Goal: Communication & Community: Share content

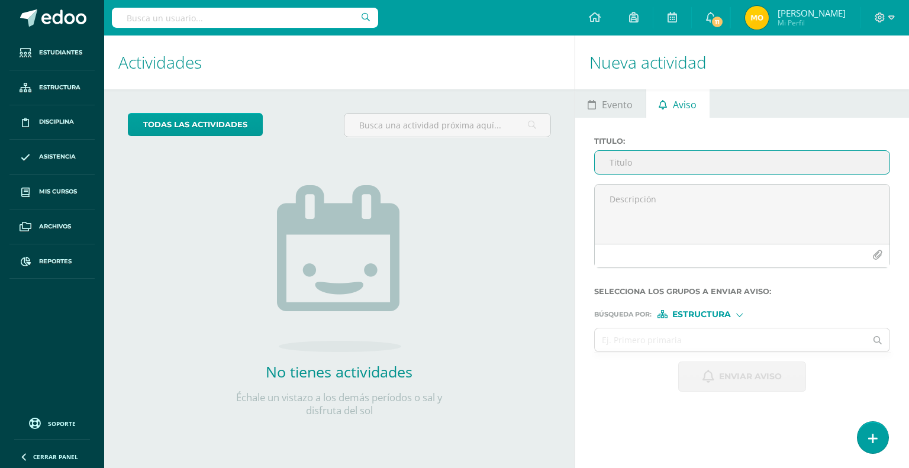
click at [637, 162] on input "Titulo :" at bounding box center [742, 162] width 295 height 23
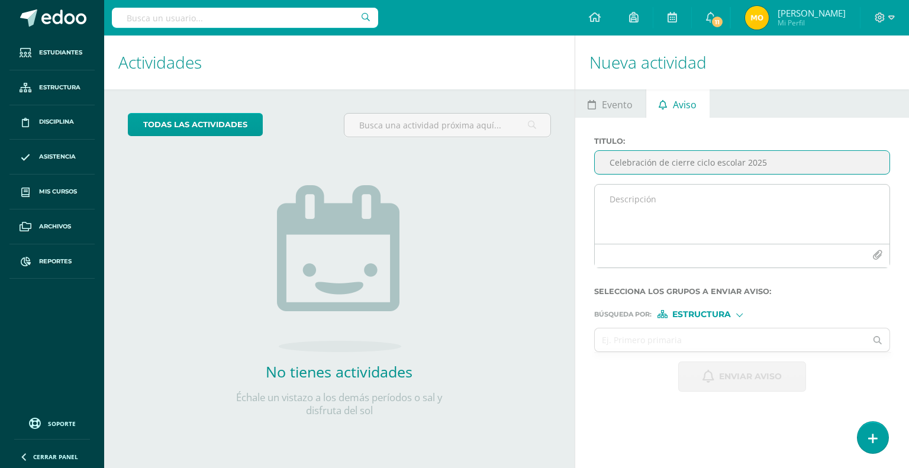
type input "Celebración de cierre ciclo escolar 2025"
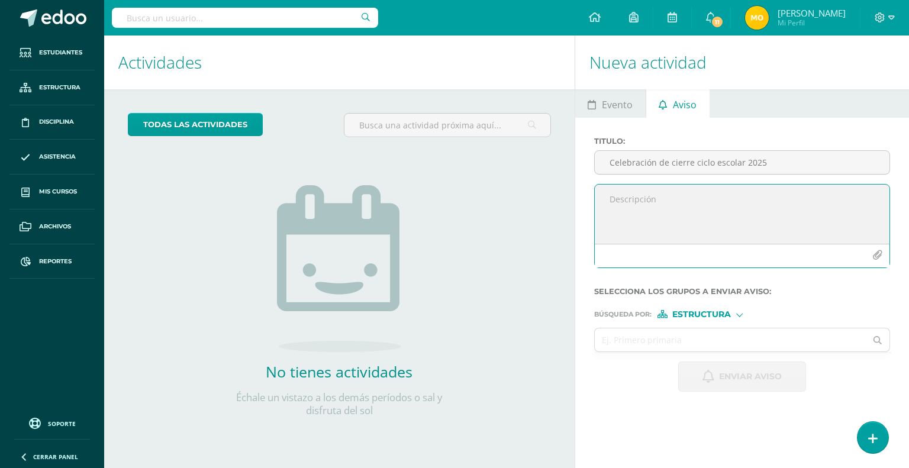
click at [633, 205] on textarea at bounding box center [742, 214] width 295 height 59
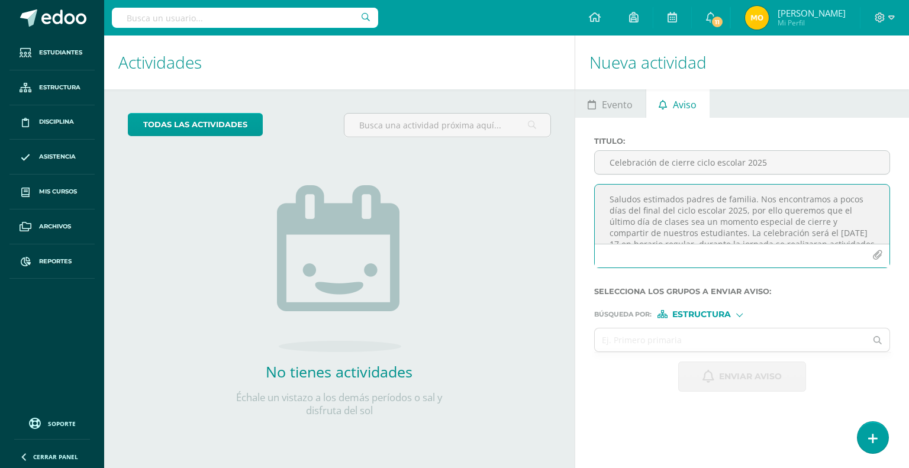
click at [828, 198] on textarea "Saludos estimados padres de familia. Nos encontramos a pocos días del final del…" at bounding box center [742, 214] width 295 height 59
click at [630, 210] on textarea "Saludos estimados padres de familia. Nos encontramos a pocos días del final del…" at bounding box center [742, 214] width 295 height 59
click at [774, 223] on textarea "Saludos estimados padres de familia. Nos encontramos a pocos días del cierre de…" at bounding box center [742, 214] width 295 height 59
click at [809, 223] on textarea "Saludos estimados padres de familia. Nos encontramos a pocos días del cierre de…" at bounding box center [742, 214] width 295 height 59
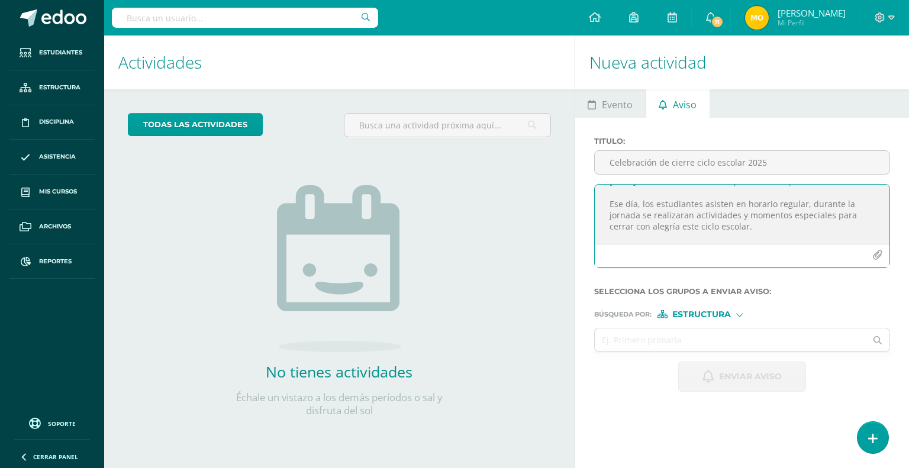
click at [753, 226] on textarea "Saludos estimados padres de familia. Nos encontramos a pocos días del cierre de…" at bounding box center [742, 214] width 295 height 59
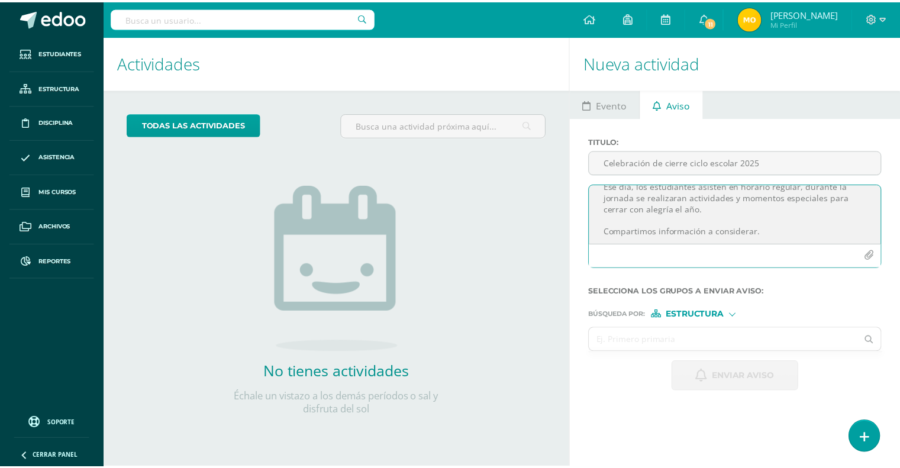
scroll to position [60, 0]
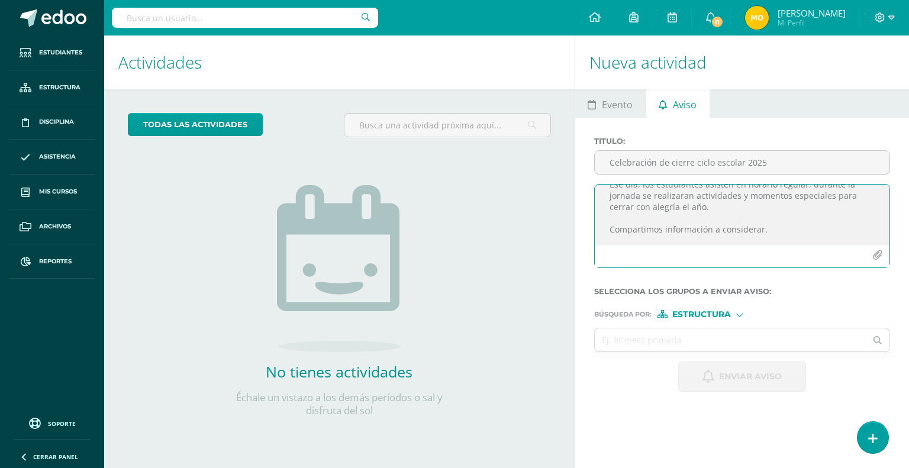
click at [779, 230] on textarea "Saludos estimados padres de familia. Nos encontramos a pocos días del cierre de…" at bounding box center [742, 214] width 295 height 59
type textarea "Saludos estimados padres de familia. Nos encontramos a pocos días del cierre de…"
click at [734, 316] on div "Estructura" at bounding box center [702, 314] width 89 height 8
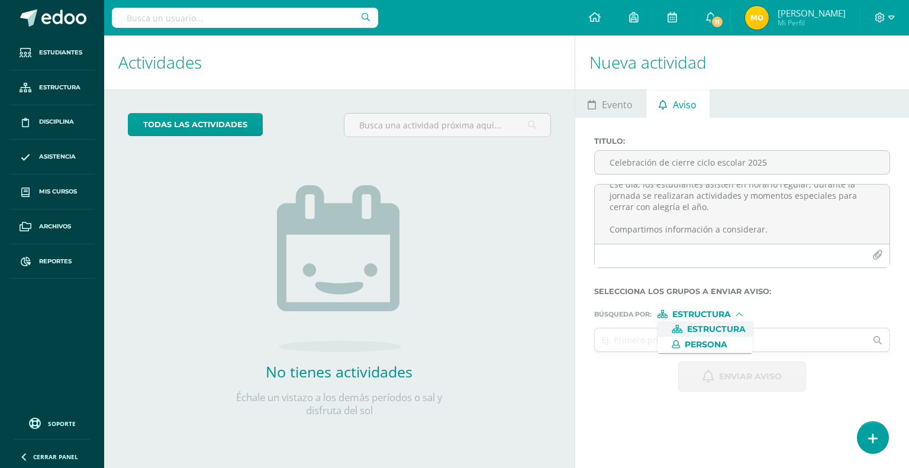
click at [703, 329] on span "Estructura" at bounding box center [716, 329] width 59 height 7
click at [681, 343] on input "text" at bounding box center [731, 340] width 272 height 23
type input "pre"
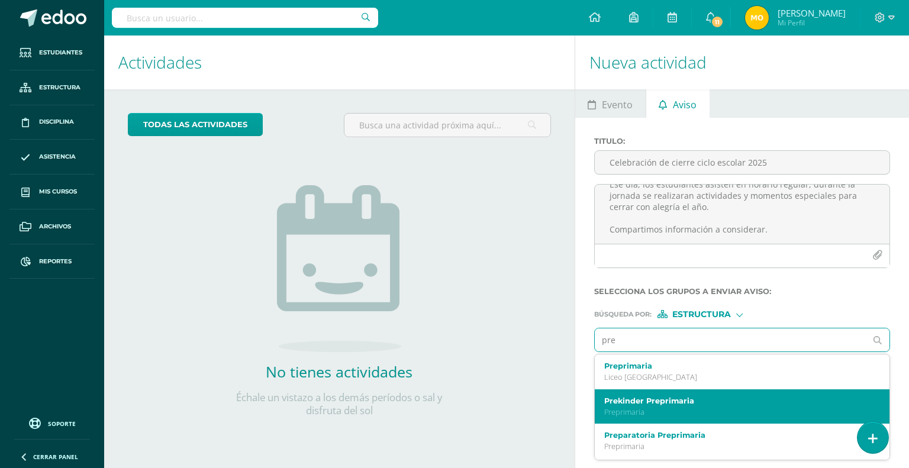
click at [649, 398] on label "Prekinder Preprimaria" at bounding box center [736, 401] width 265 height 9
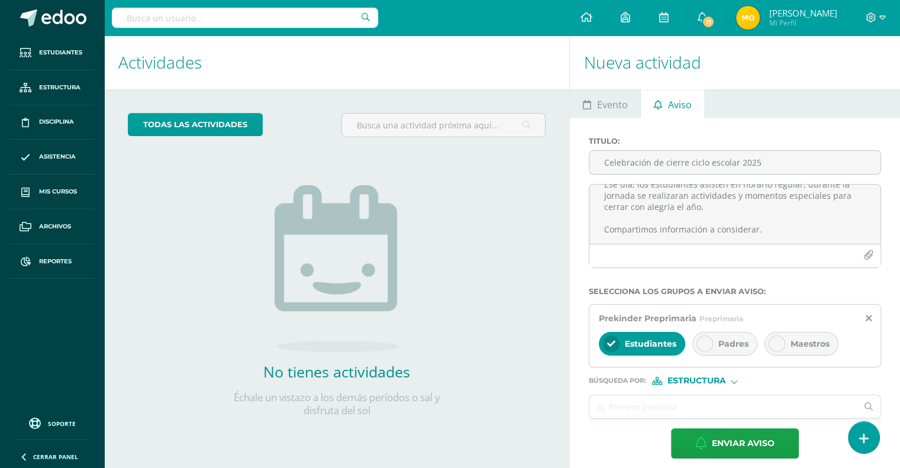
click at [706, 344] on icon at bounding box center [705, 344] width 8 height 8
click at [784, 339] on div "Maestros" at bounding box center [802, 344] width 74 height 24
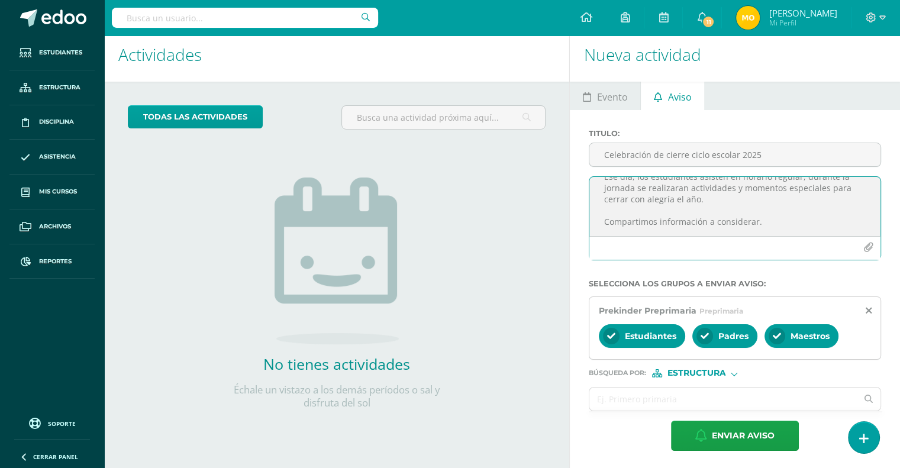
scroll to position [0, 0]
drag, startPoint x: 765, startPoint y: 223, endPoint x: 515, endPoint y: 158, distance: 258.6
click at [515, 158] on div "Actividades Actividad todas las Actividades No tienes actividades Échale un vis…" at bounding box center [502, 249] width 806 height 442
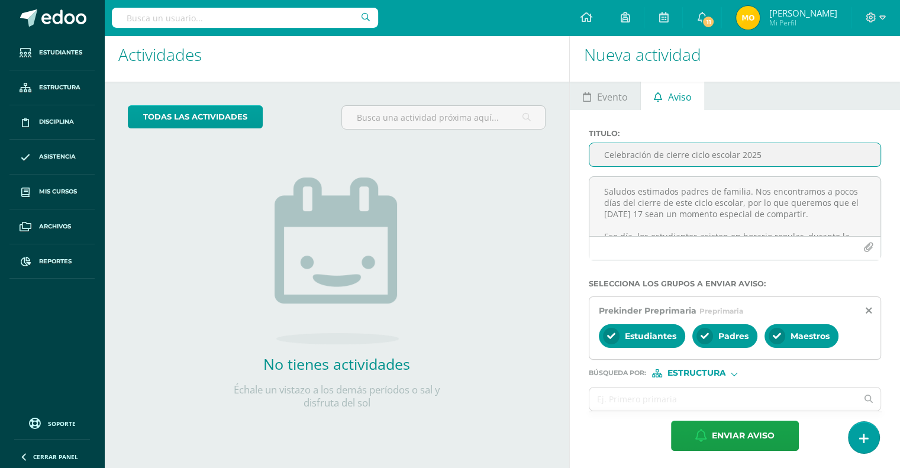
click at [786, 155] on input "Celebración de cierre ciclo escolar 2025" at bounding box center [735, 154] width 291 height 23
type input "Celebración de cierre [DATE] 17"
click at [870, 248] on icon "button" at bounding box center [869, 248] width 10 height 10
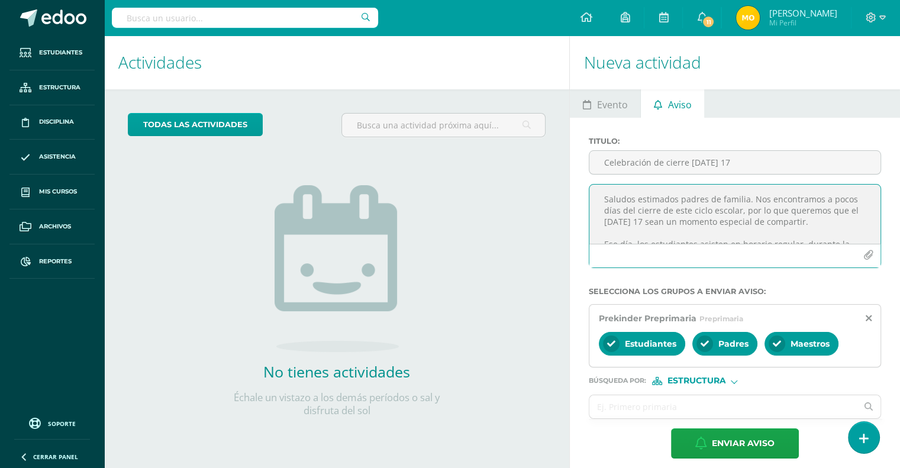
scroll to position [61, 0]
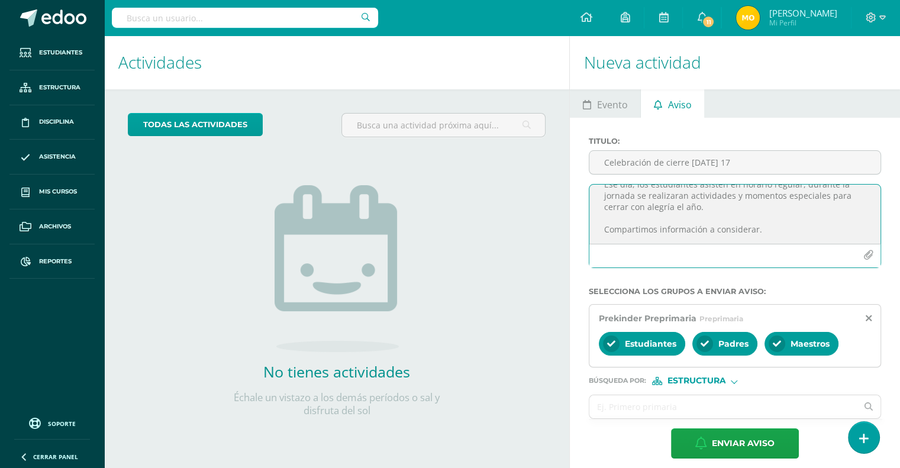
drag, startPoint x: 599, startPoint y: 197, endPoint x: 857, endPoint y: 279, distance: 271.1
click at [857, 279] on form "Titulo : Celebración de cierre [DATE] 17 Saludos estimados padres de familia. N…" at bounding box center [735, 298] width 292 height 322
click at [857, 279] on div at bounding box center [733, 282] width 292 height 9
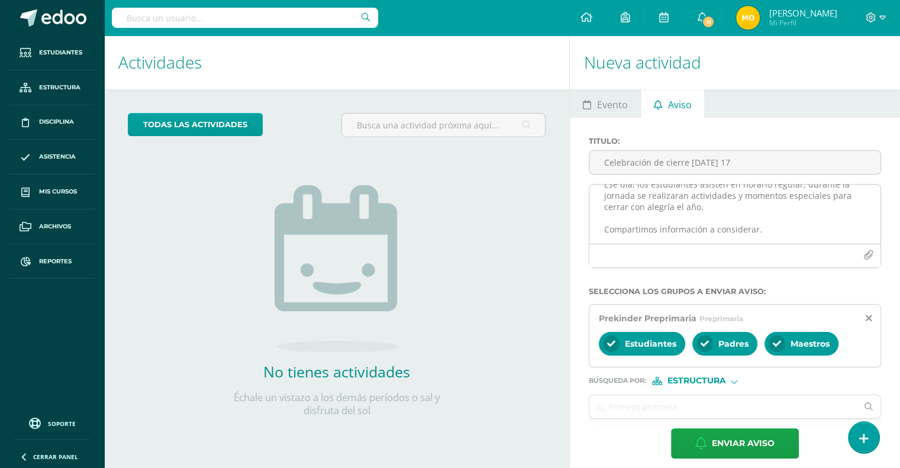
click at [869, 255] on icon "button" at bounding box center [869, 255] width 10 height 10
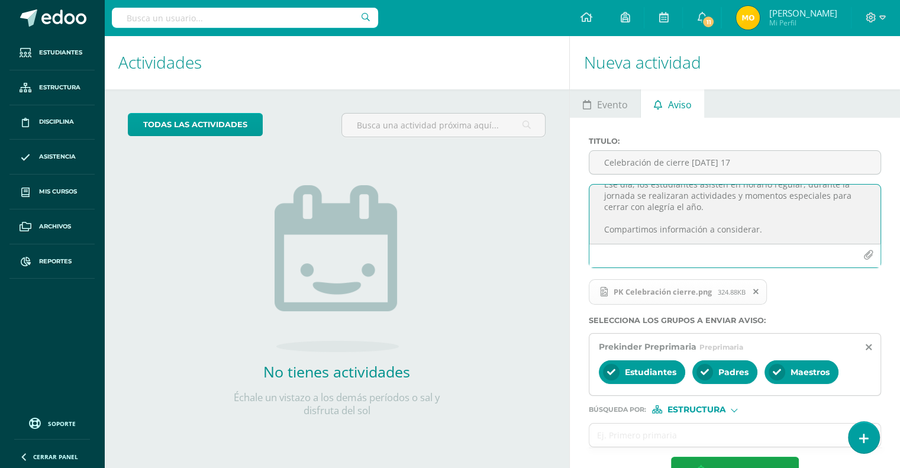
click at [665, 290] on span "PK Celebración cierre.png" at bounding box center [663, 291] width 110 height 9
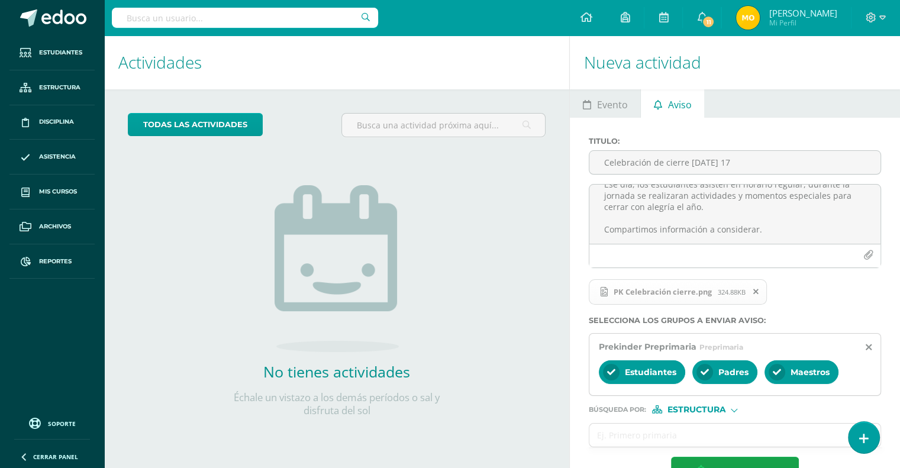
click at [687, 292] on span "PK Celebración cierre.png" at bounding box center [663, 291] width 110 height 9
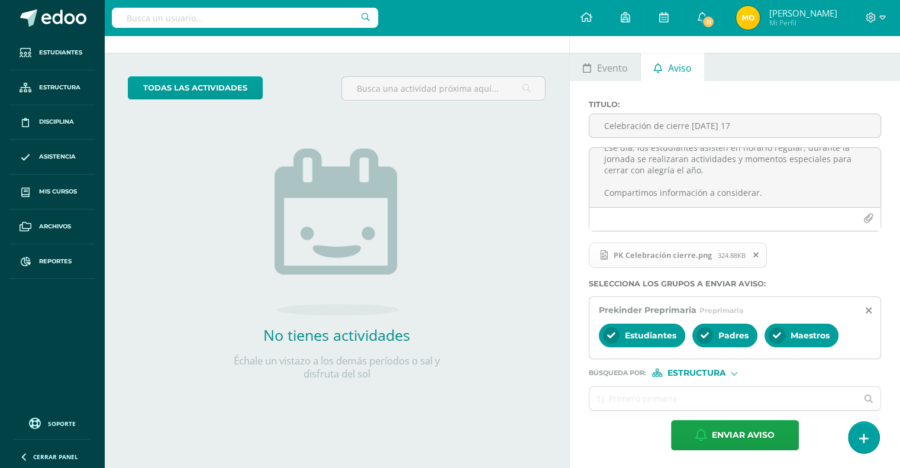
click at [527, 414] on div "todas las Actividades No tienes actividades Échale un vistazo a los demás perío…" at bounding box center [336, 236] width 465 height 366
click at [745, 435] on span "Enviar aviso" at bounding box center [743, 435] width 63 height 29
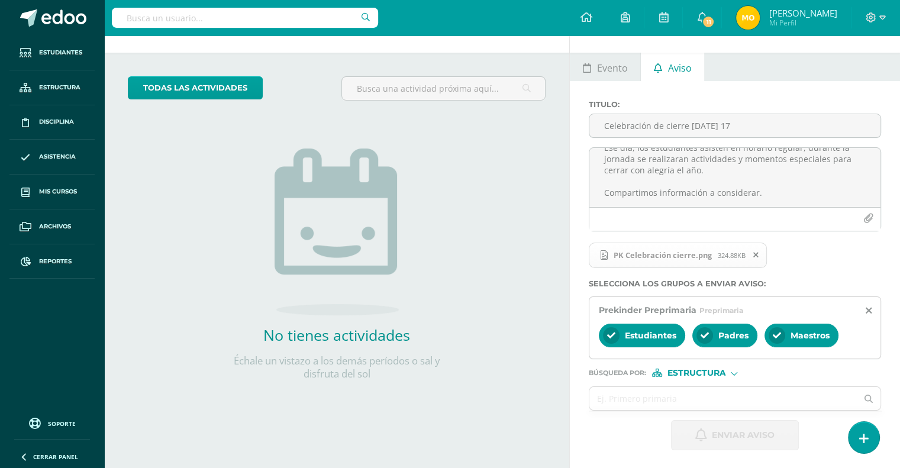
scroll to position [0, 0]
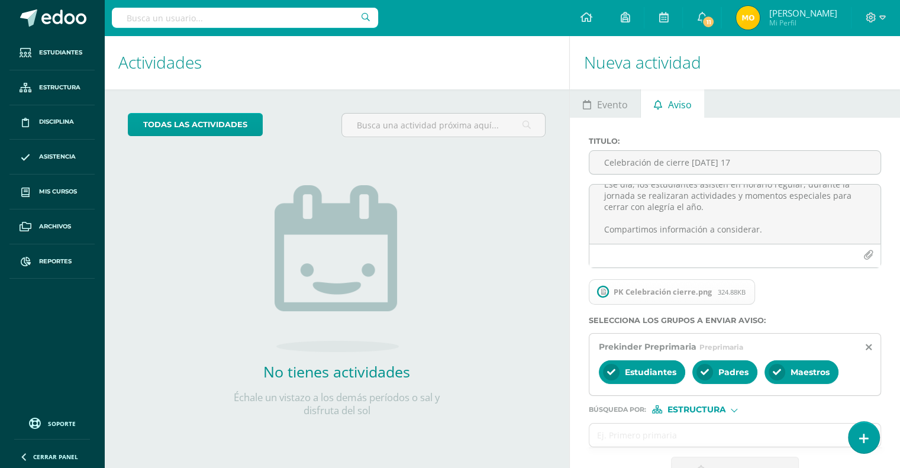
click at [526, 195] on div "todas las Actividades No tienes actividades Échale un vistazo a los demás perío…" at bounding box center [336, 272] width 465 height 366
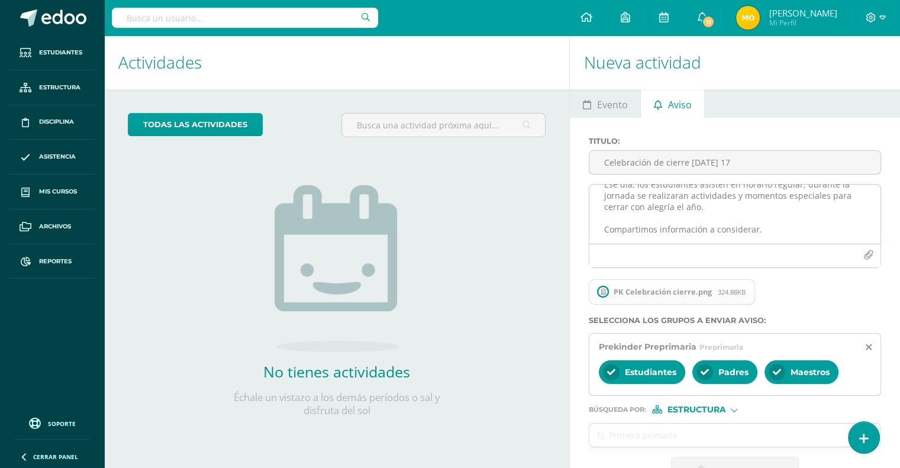
click at [745, 259] on div at bounding box center [735, 256] width 291 height 24
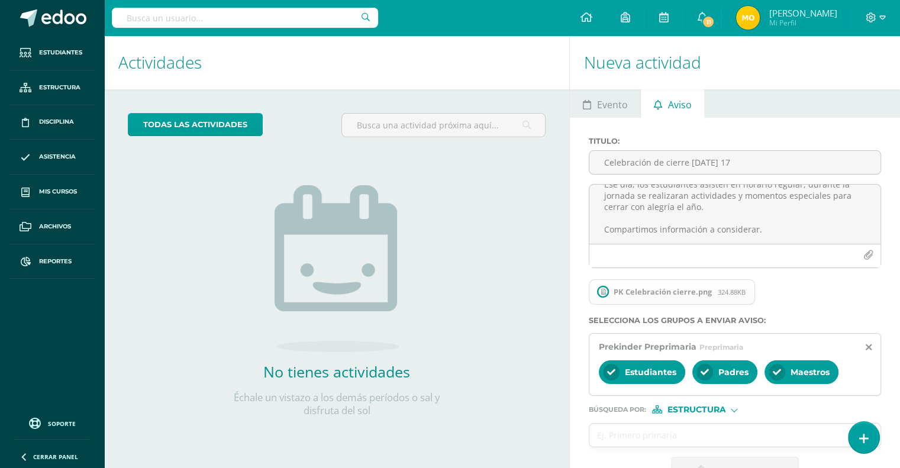
click at [502, 311] on div "todas las Actividades No tienes actividades Échale un vistazo a los demás perío…" at bounding box center [336, 272] width 465 height 366
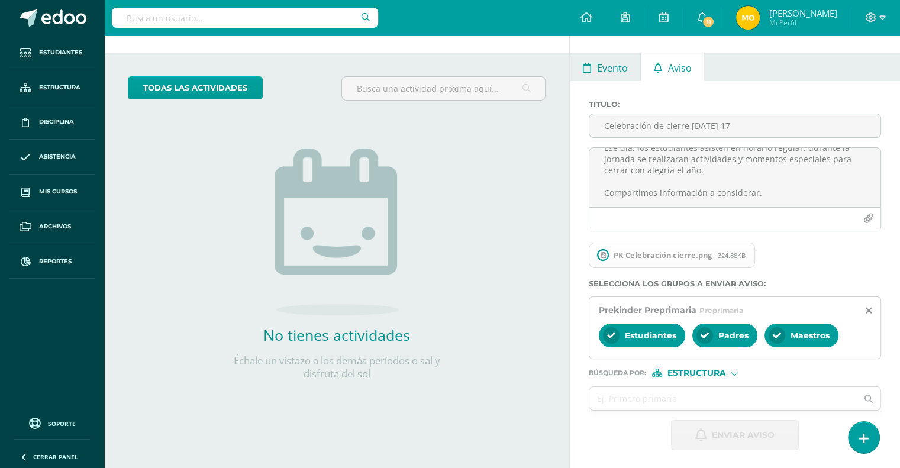
click at [618, 60] on span "Evento" at bounding box center [612, 68] width 31 height 28
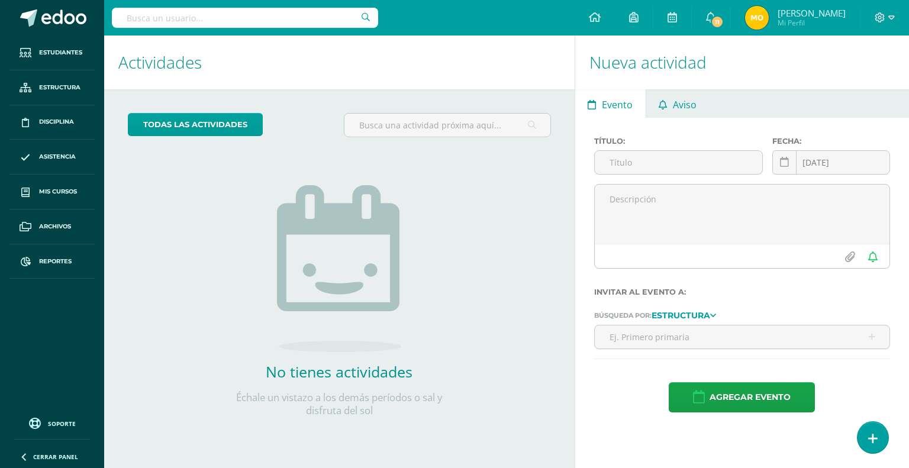
click at [670, 101] on link "Aviso" at bounding box center [677, 103] width 63 height 28
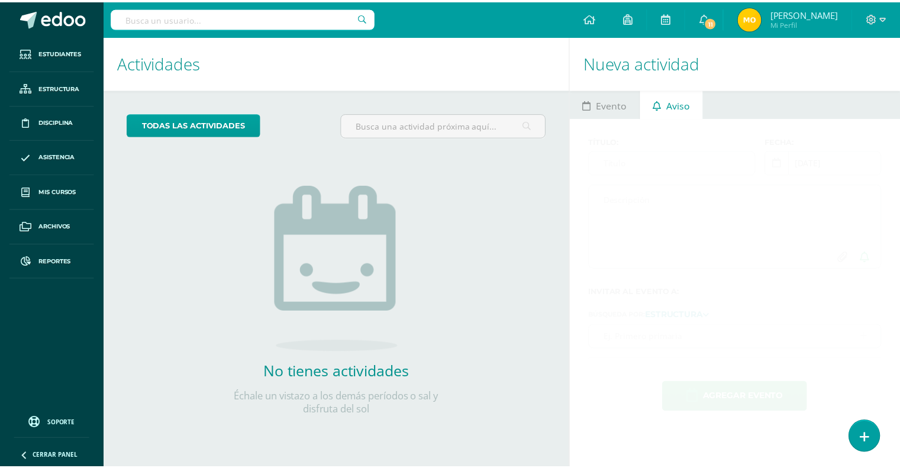
scroll to position [37, 0]
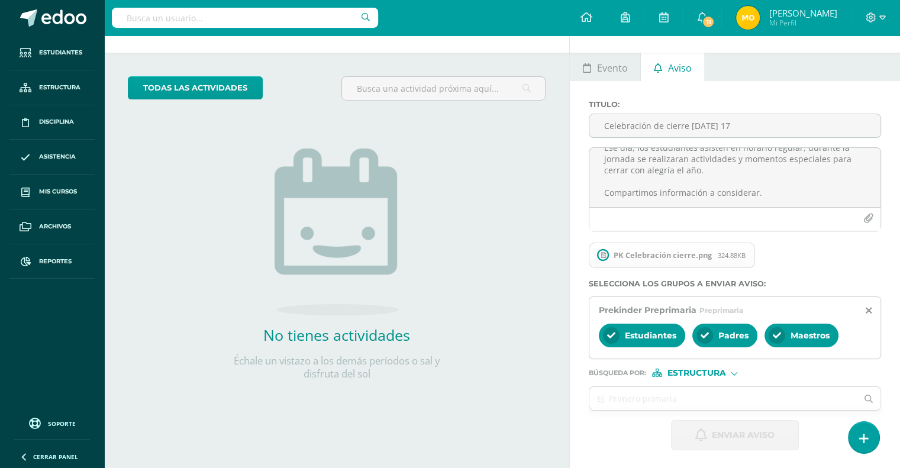
click at [594, 436] on div "Enviar aviso" at bounding box center [735, 435] width 292 height 30
click at [40, 88] on span "Estructura" at bounding box center [59, 87] width 41 height 9
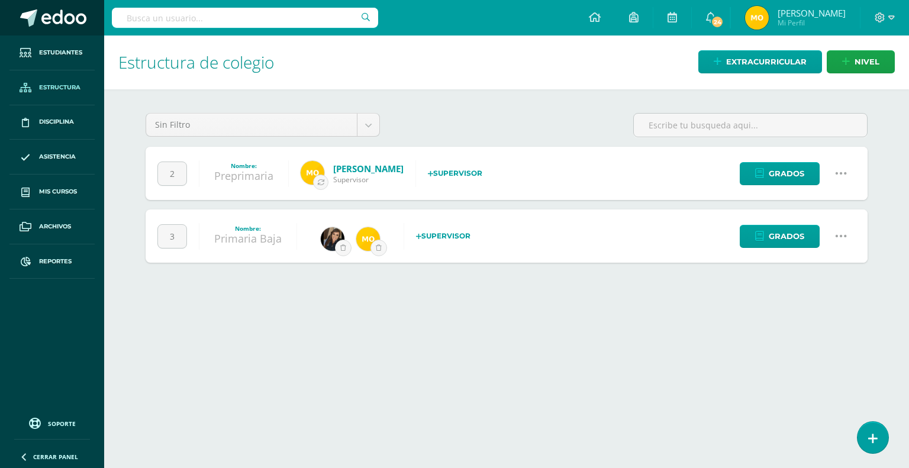
click at [33, 9] on span at bounding box center [28, 17] width 17 height 17
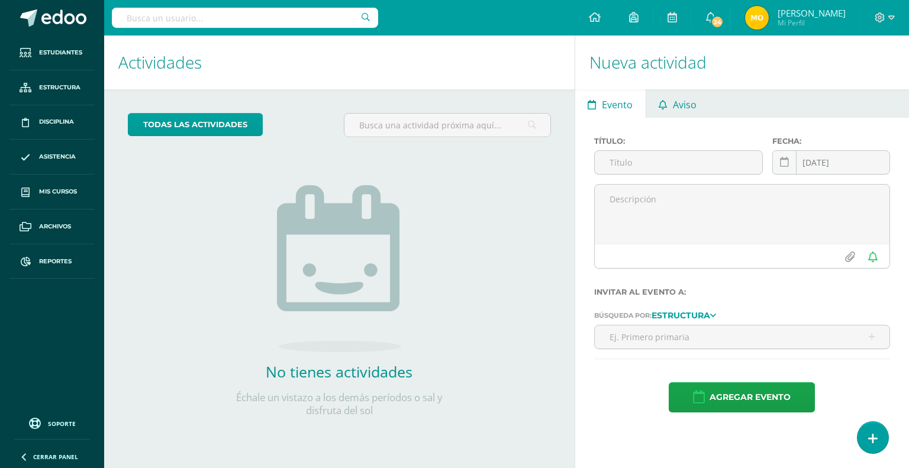
click at [707, 104] on link "Aviso" at bounding box center [677, 103] width 63 height 28
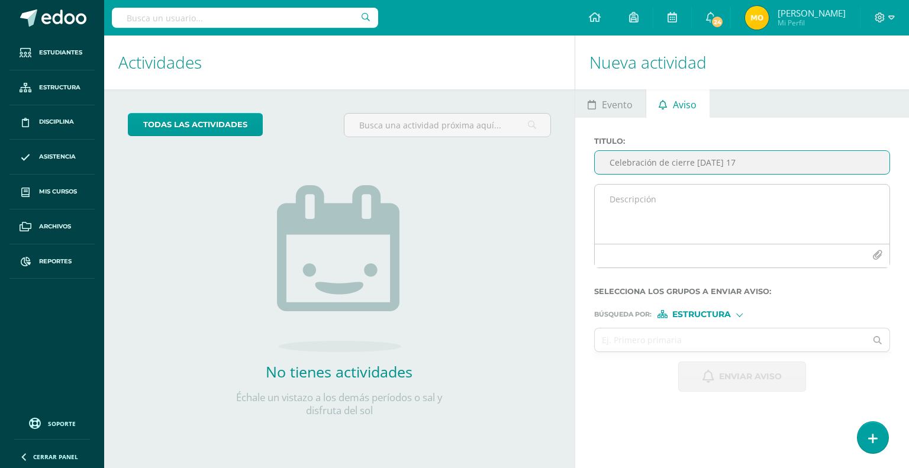
type input "Celebración de cierre [DATE] 17"
click at [662, 194] on textarea at bounding box center [742, 214] width 295 height 59
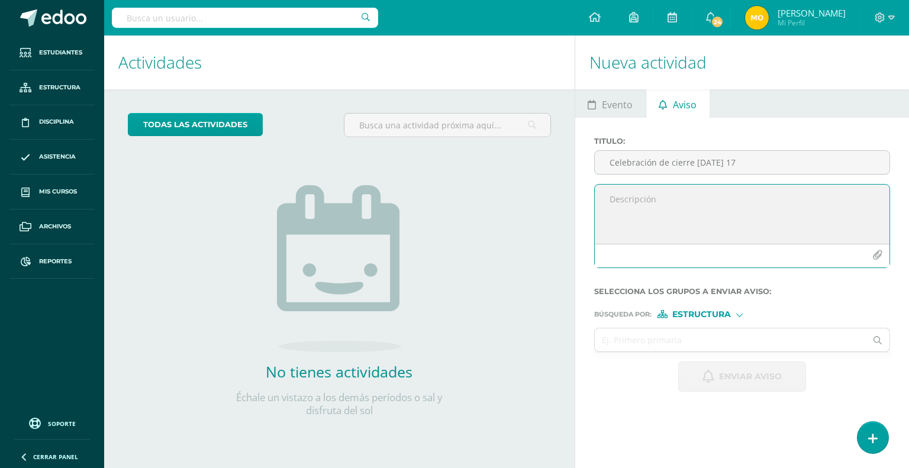
paste textarea "Saludos estimados padres de familia. Nos encontramos a pocos días del cierre de…"
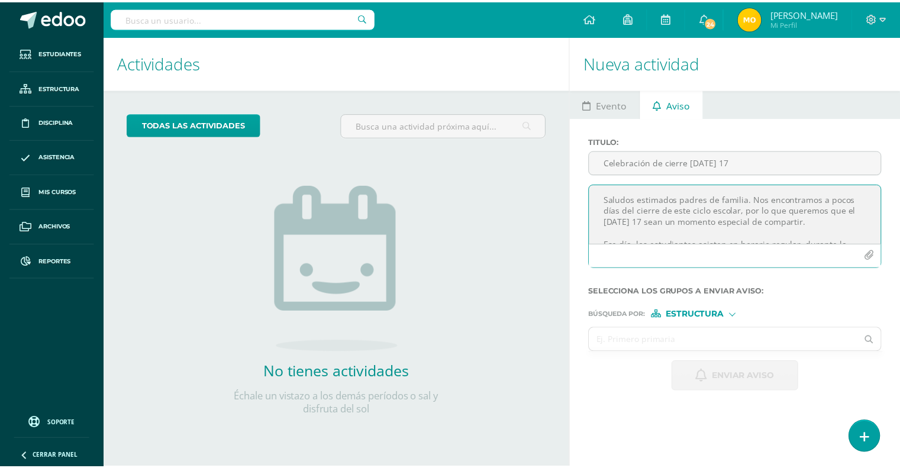
scroll to position [52, 0]
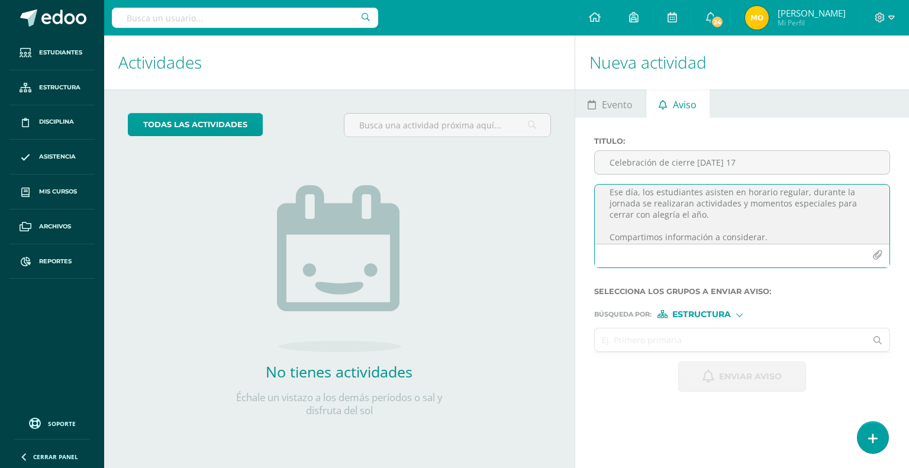
type textarea "Saludos estimados padres de familia. Nos encontramos a pocos días del cierre de…"
click at [706, 334] on input "text" at bounding box center [731, 340] width 272 height 23
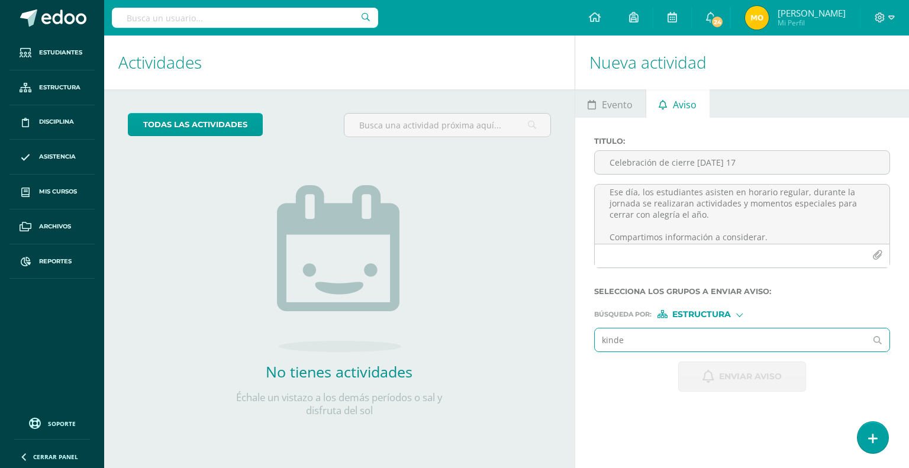
type input "kinder"
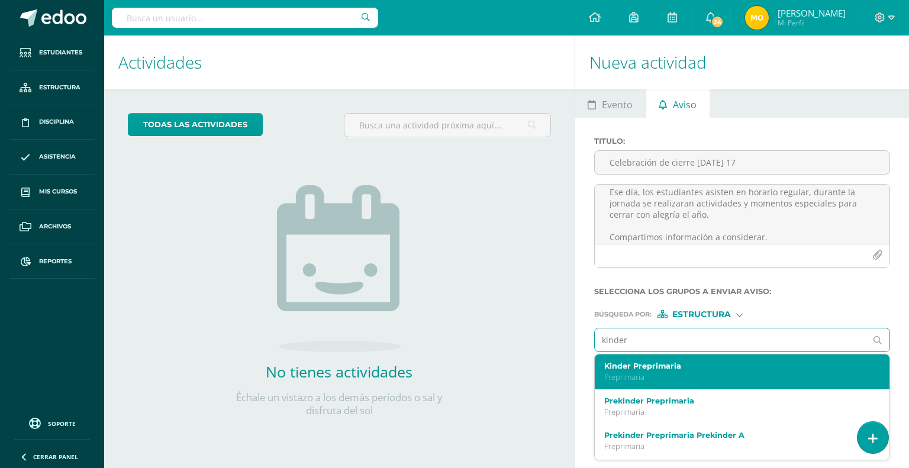
click at [661, 368] on label "Kinder Preprimaria" at bounding box center [736, 366] width 265 height 9
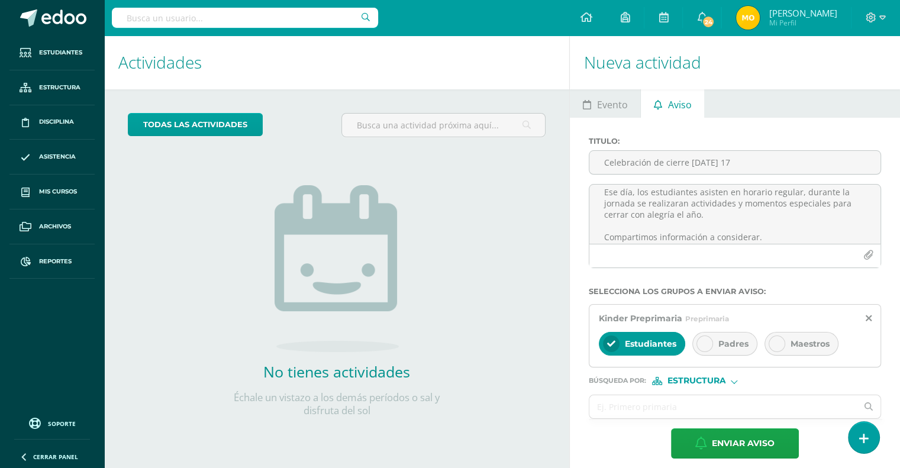
click at [708, 343] on div at bounding box center [705, 344] width 17 height 17
click at [779, 340] on icon at bounding box center [777, 344] width 8 height 8
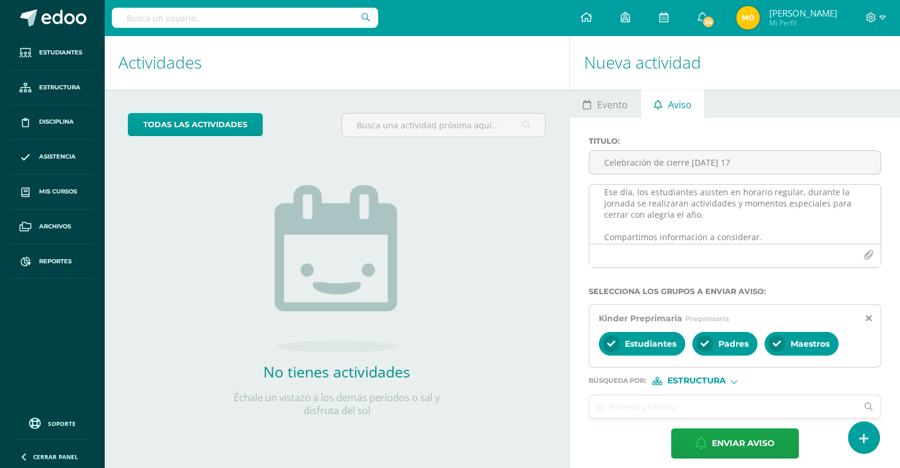
click at [871, 253] on icon "button" at bounding box center [869, 255] width 10 height 10
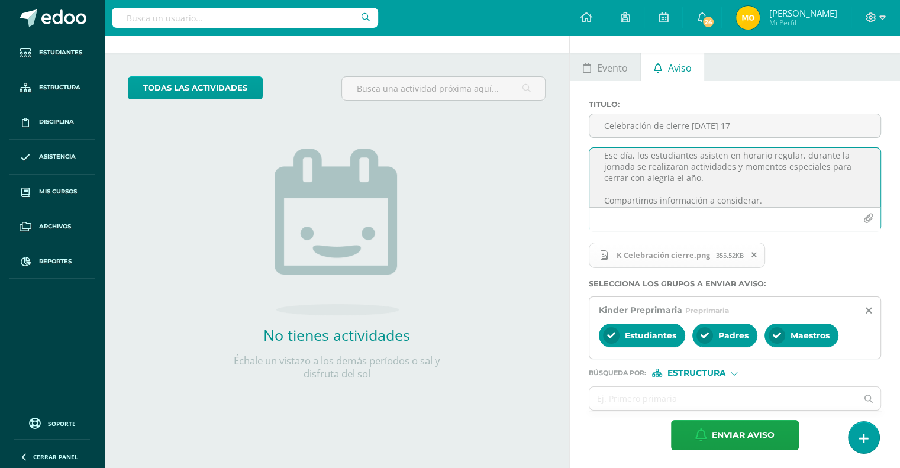
scroll to position [36, 0]
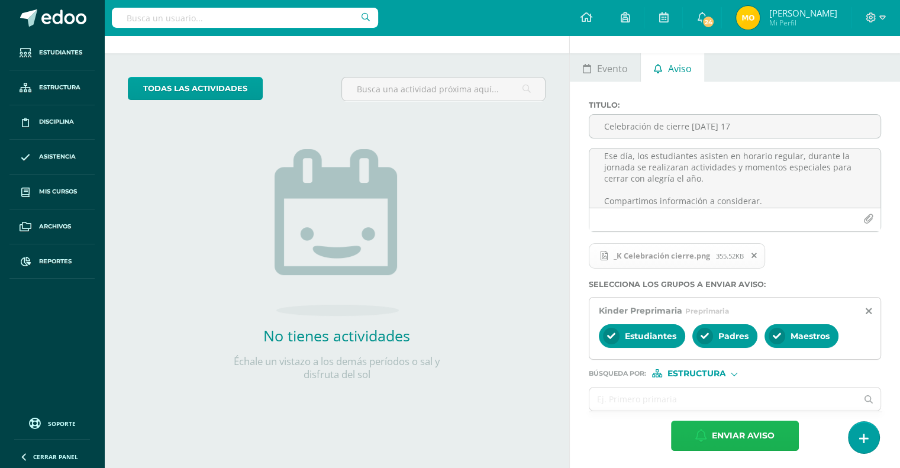
click at [728, 432] on span "Enviar aviso" at bounding box center [743, 435] width 63 height 29
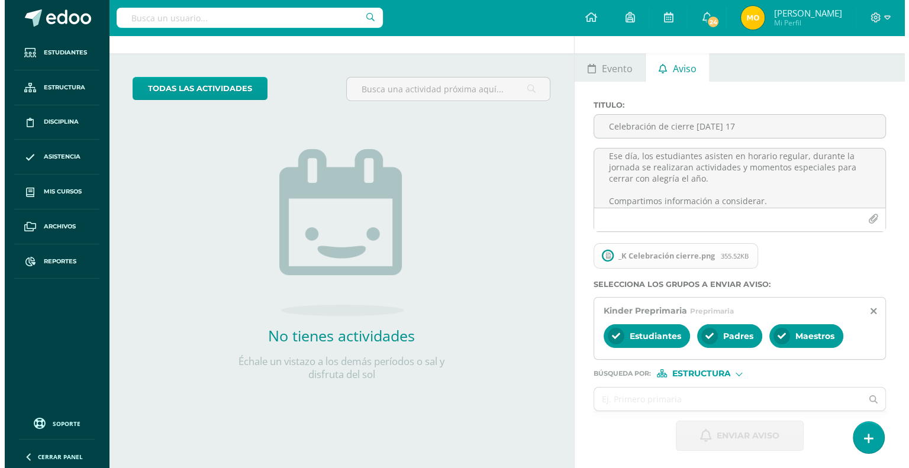
scroll to position [0, 0]
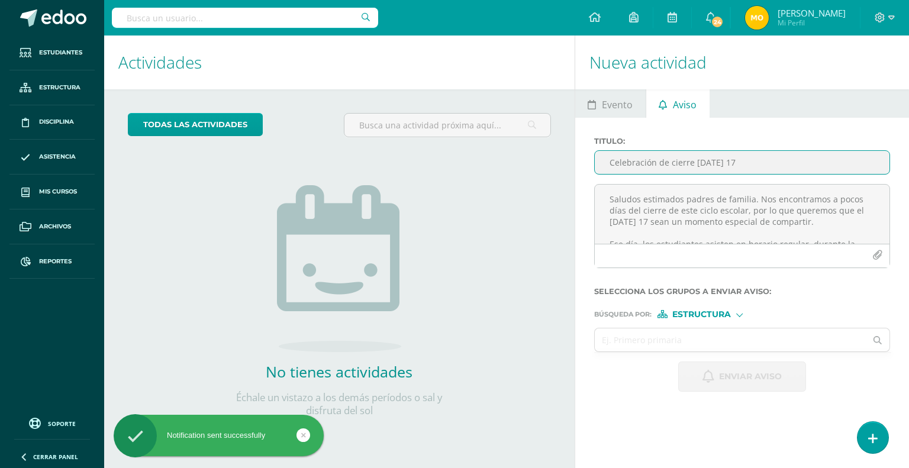
click at [680, 163] on input "Celebración de cierre [DATE] 17" at bounding box center [742, 162] width 295 height 23
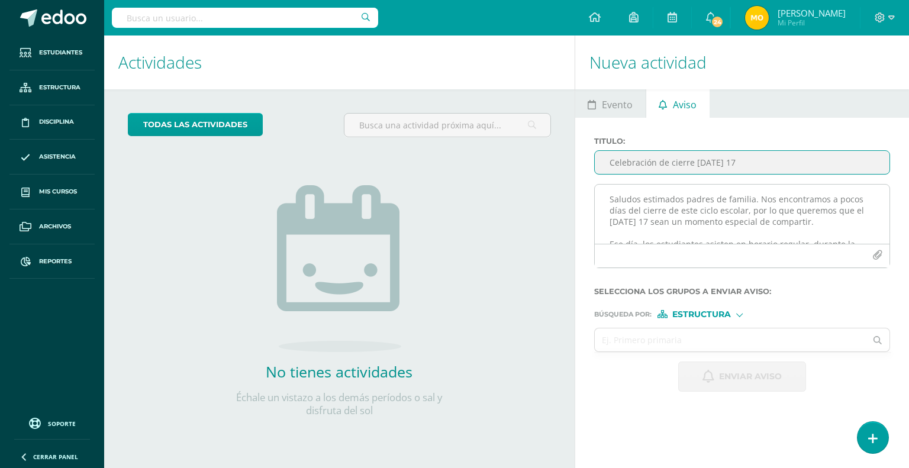
type input "Celebración de cierre [DATE] 17"
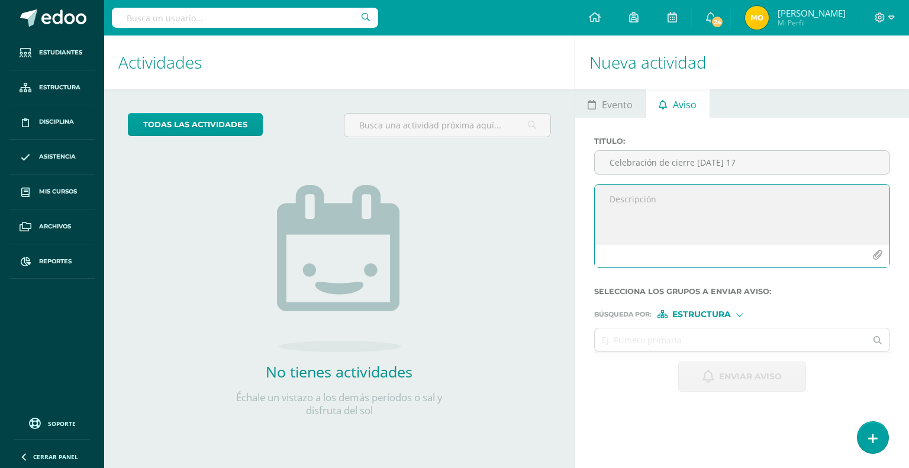
click at [656, 195] on textarea at bounding box center [742, 214] width 295 height 59
paste textarea "Saludos estimados padres de familia. Nos encontramos a pocos días del cierre de…"
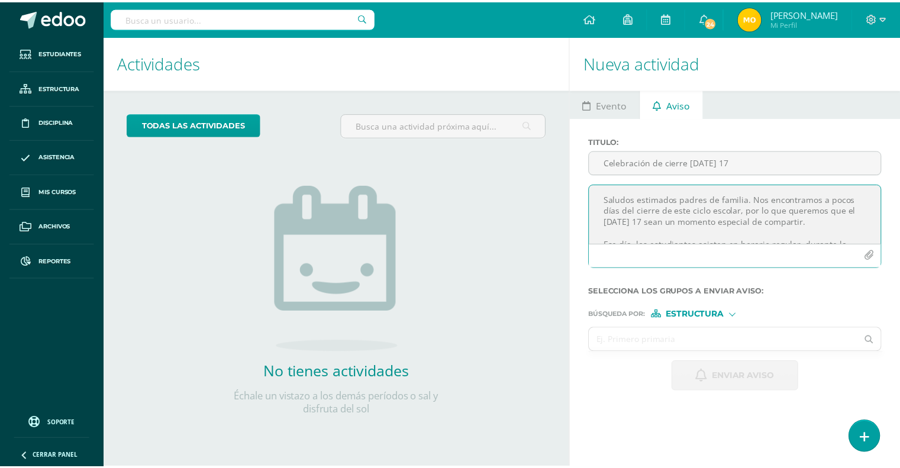
scroll to position [52, 0]
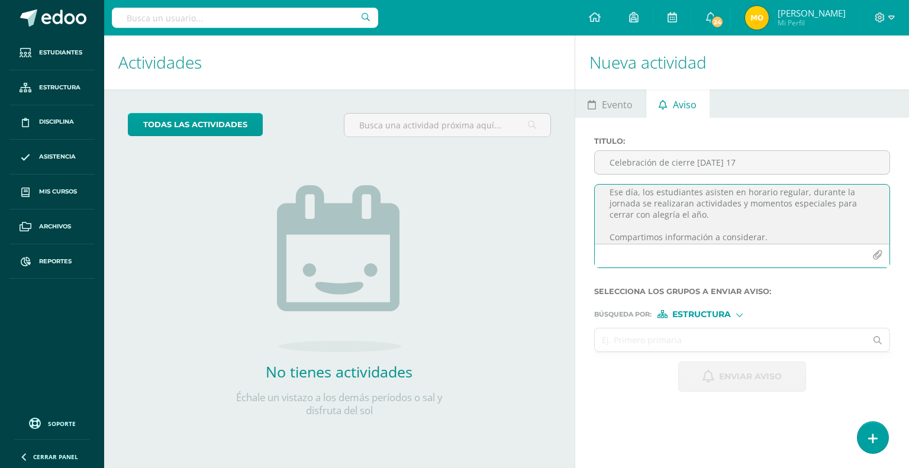
type textarea "Saludos estimados padres de familia. Nos encontramos a pocos días del cierre de…"
click at [691, 336] on input "text" at bounding box center [731, 340] width 272 height 23
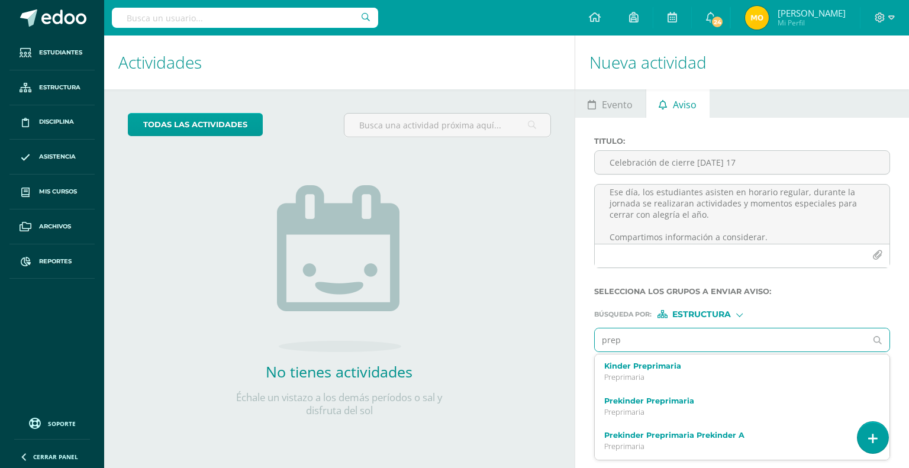
type input "prepa"
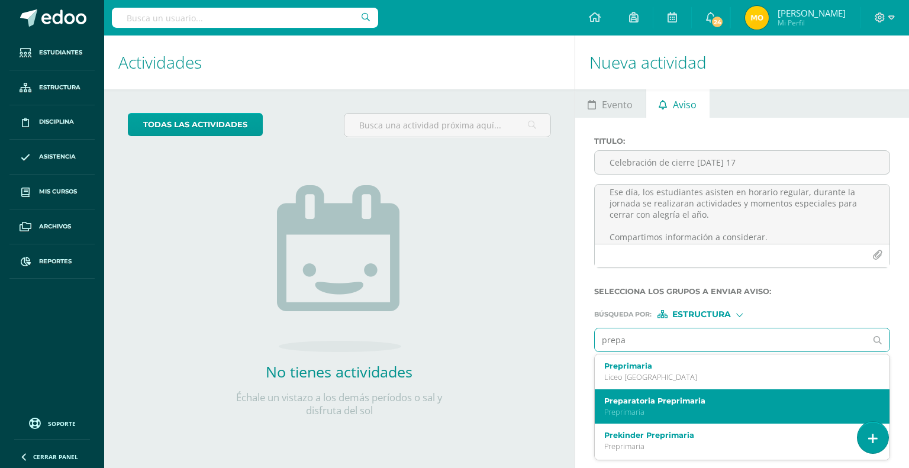
click at [653, 404] on label "Preparatoria Preprimaria" at bounding box center [736, 401] width 265 height 9
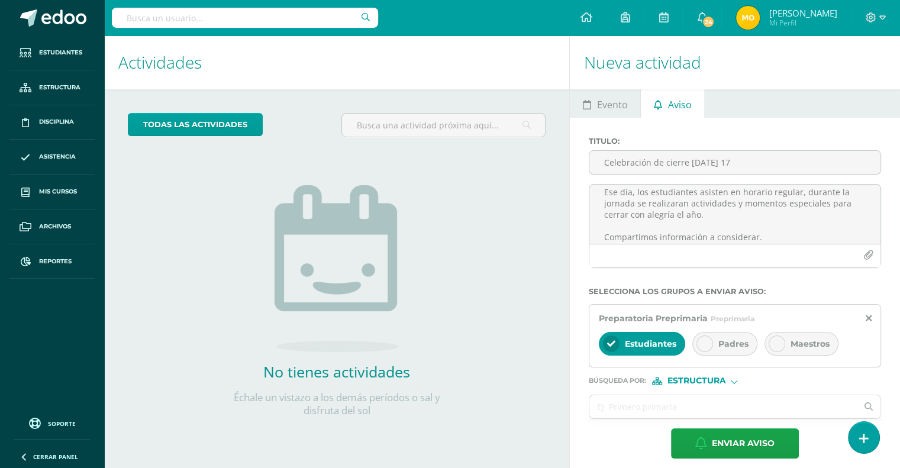
click at [701, 346] on icon at bounding box center [705, 344] width 8 height 8
click at [775, 340] on icon at bounding box center [777, 344] width 8 height 8
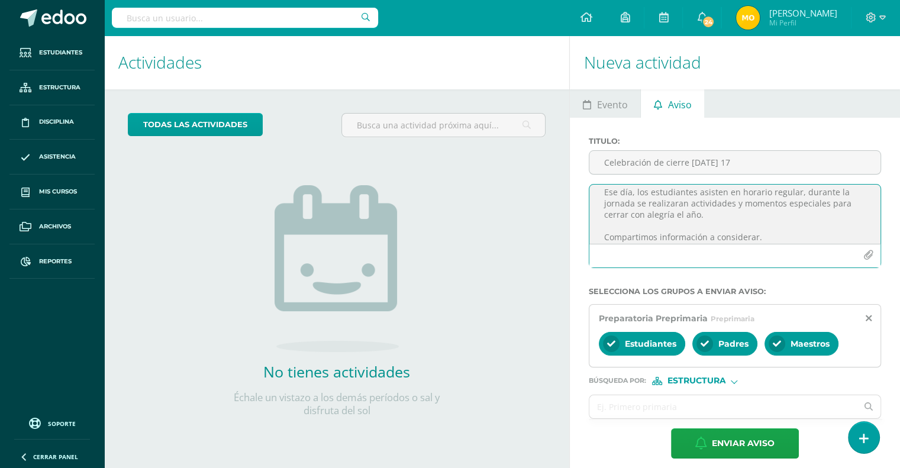
click at [867, 253] on icon "button" at bounding box center [869, 255] width 10 height 10
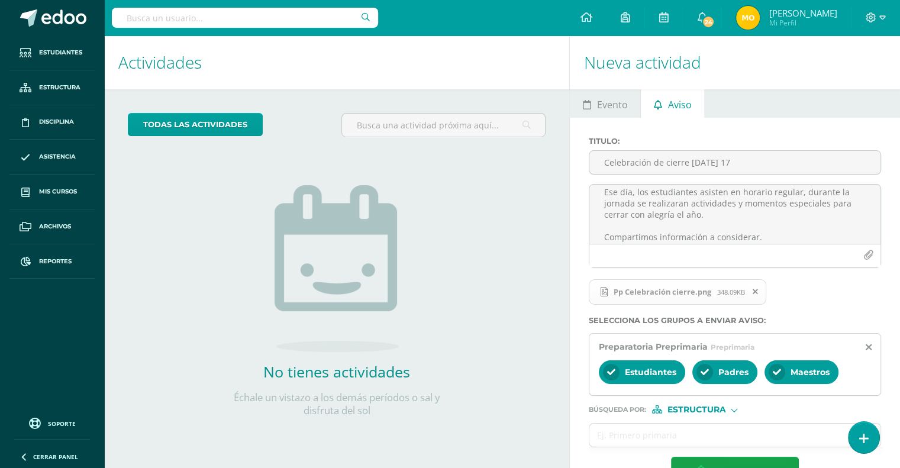
scroll to position [37, 0]
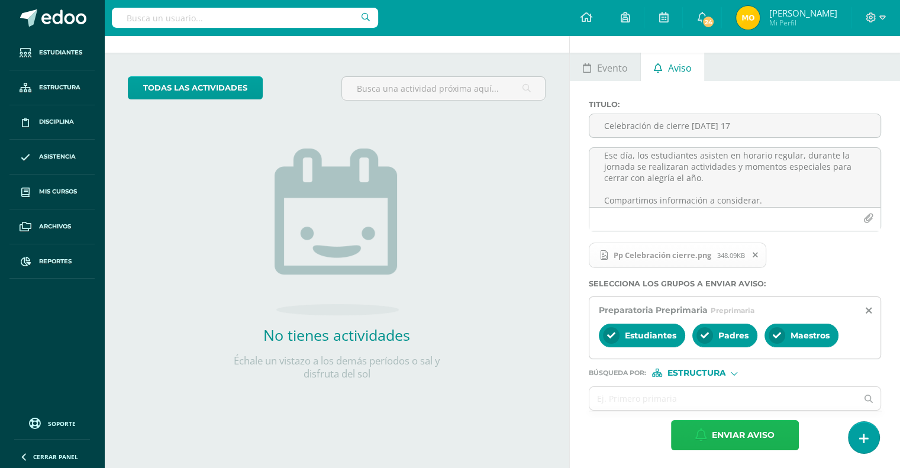
click at [722, 427] on span "Enviar aviso" at bounding box center [743, 435] width 63 height 29
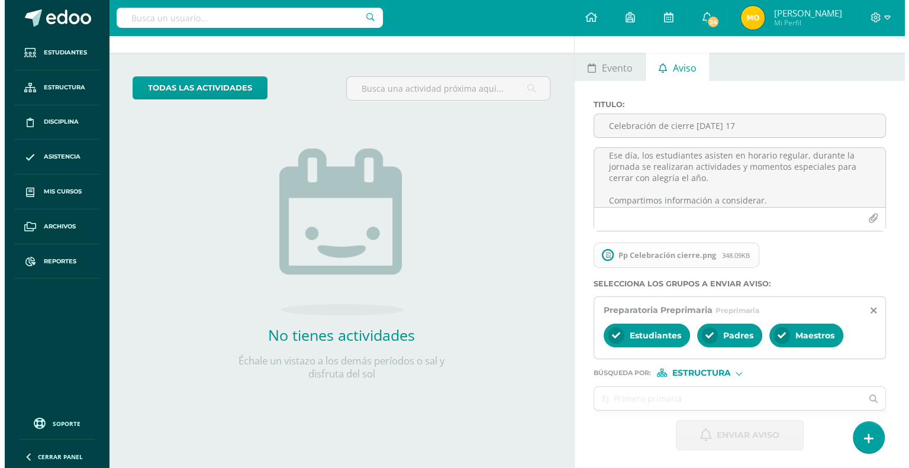
scroll to position [0, 0]
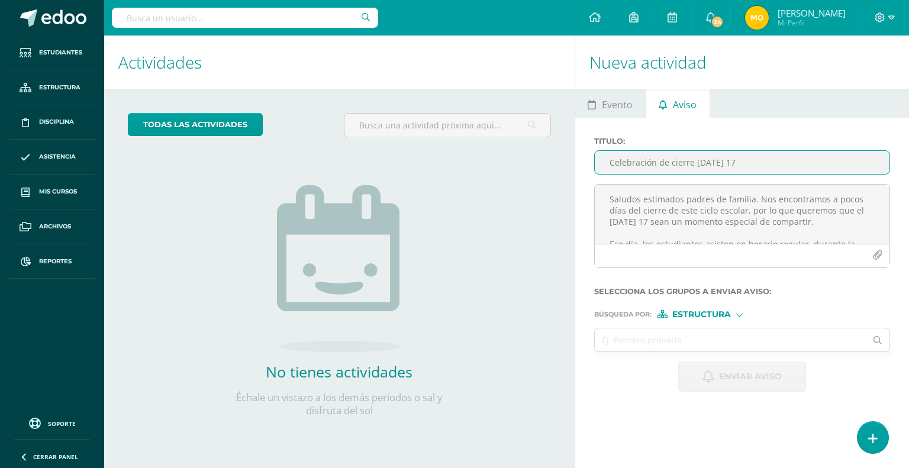
click at [648, 160] on input "Celebración de cierre [DATE] 17" at bounding box center [742, 162] width 295 height 23
type input "Celebración de cierre [DATE] 17"
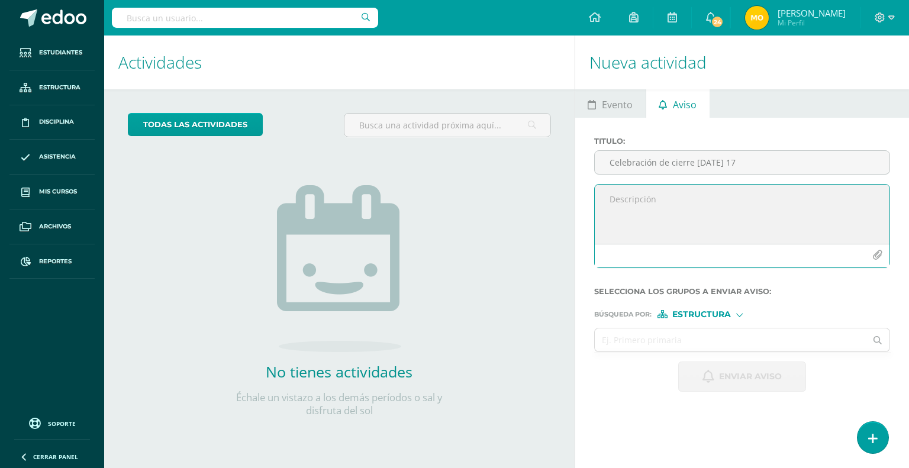
click at [640, 192] on textarea at bounding box center [742, 214] width 295 height 59
paste textarea "Saludos estimados padres de familia. Nos encontramos a pocos días del cierre de…"
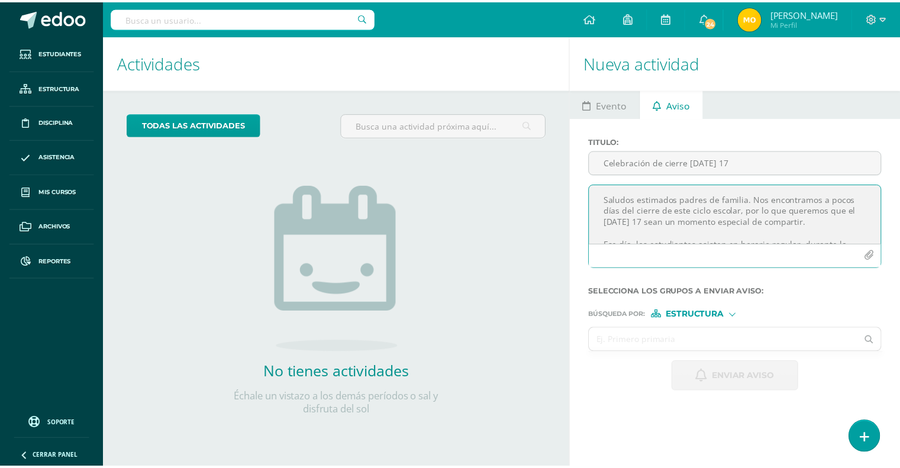
scroll to position [52, 0]
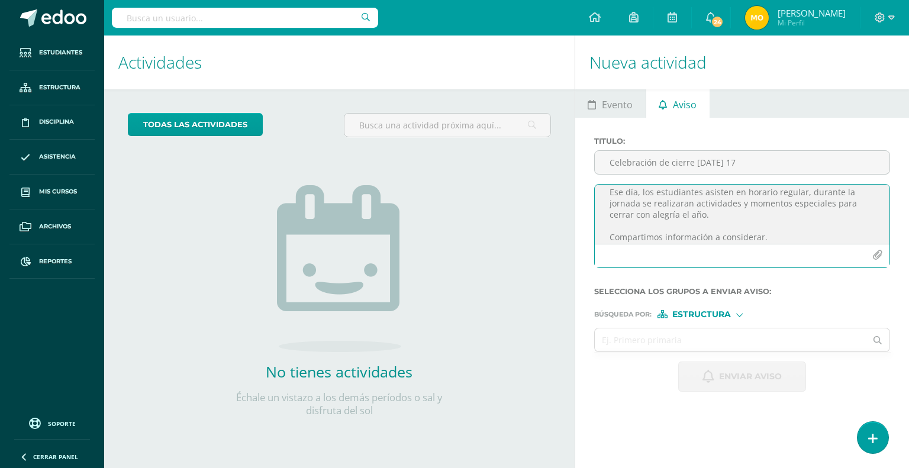
type textarea "Saludos estimados padres de familia. Nos encontramos a pocos días del cierre de…"
click at [717, 314] on span "Estructura" at bounding box center [701, 314] width 59 height 7
click at [647, 338] on input "text" at bounding box center [731, 340] width 272 height 23
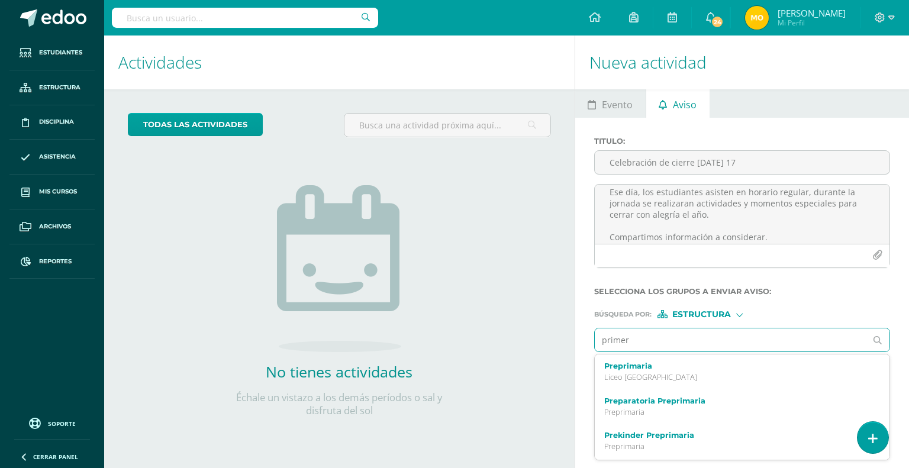
type input "primero"
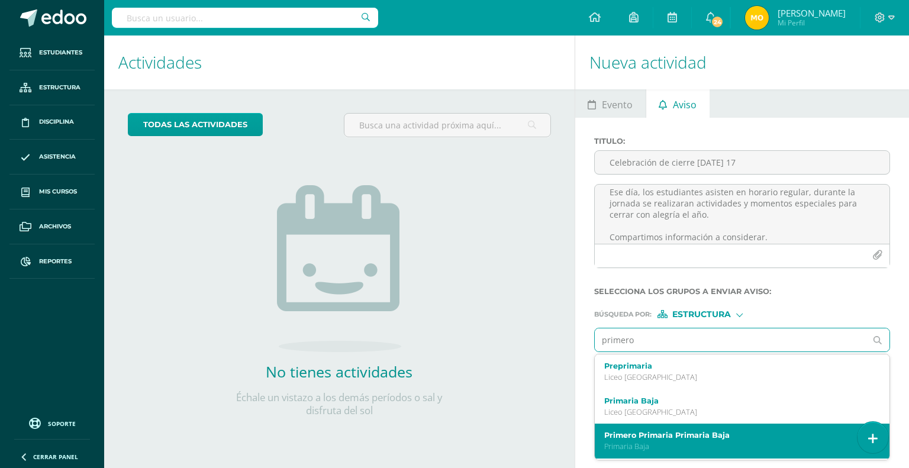
click at [637, 437] on label "Primero Primaria Primaria Baja" at bounding box center [736, 435] width 265 height 9
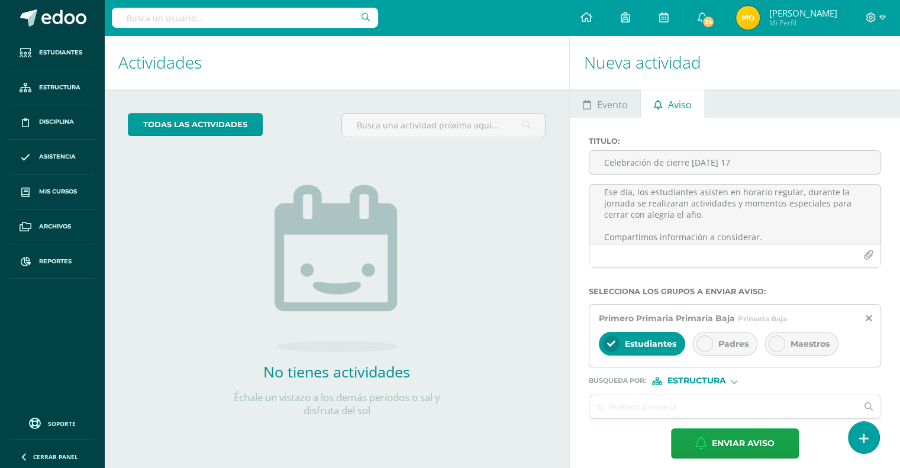
click at [706, 343] on icon at bounding box center [705, 344] width 8 height 8
click at [780, 343] on div at bounding box center [777, 344] width 17 height 17
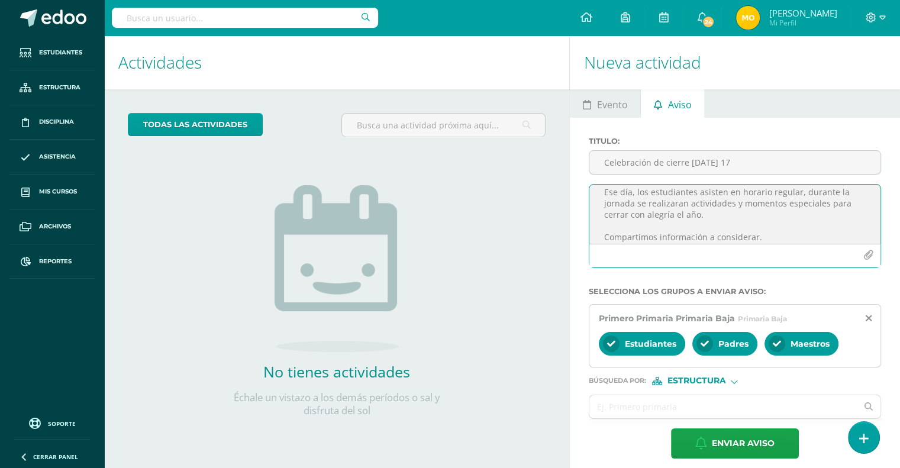
click at [867, 253] on icon "button" at bounding box center [869, 255] width 10 height 10
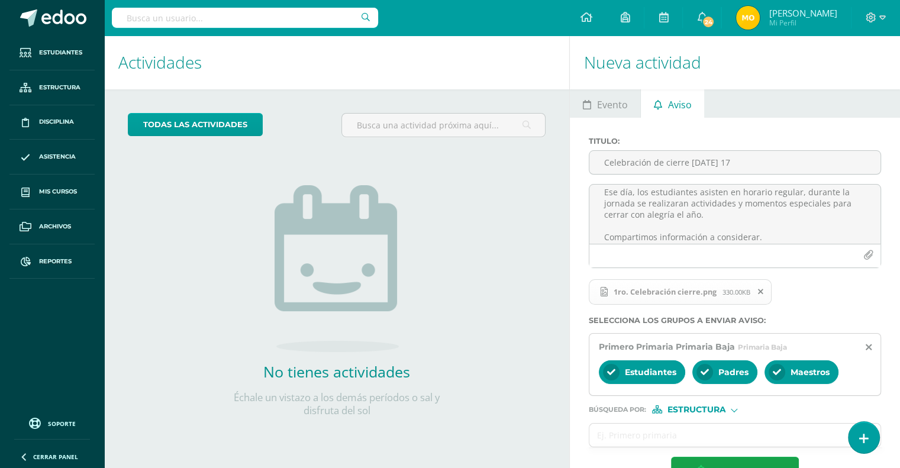
click at [513, 350] on div "todas las Actividades No tienes actividades Échale un vistazo a los demás perío…" at bounding box center [336, 272] width 465 height 366
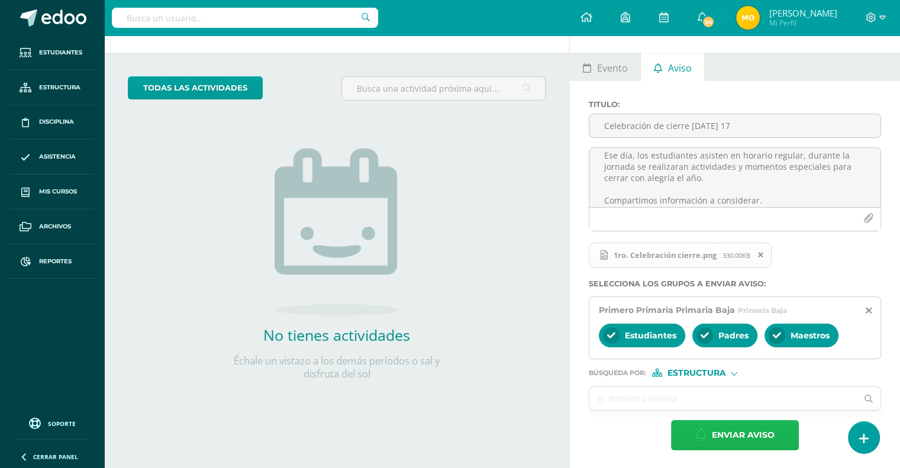
click at [731, 433] on span "Enviar aviso" at bounding box center [743, 435] width 63 height 29
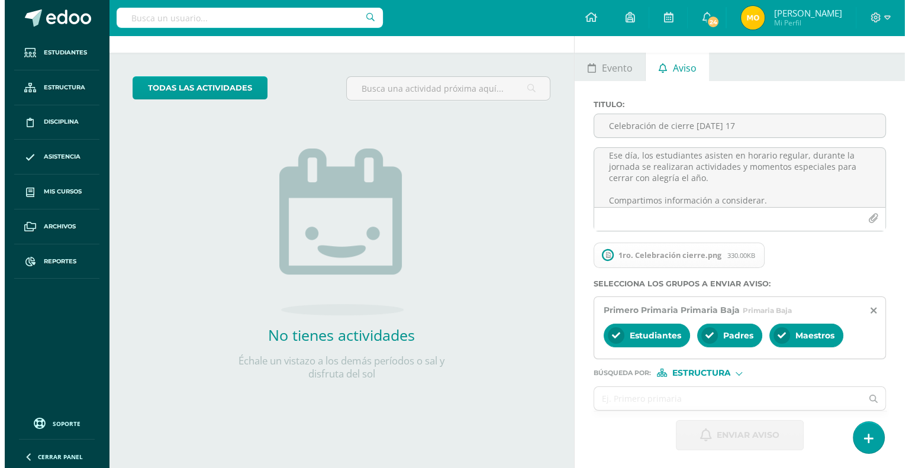
scroll to position [0, 0]
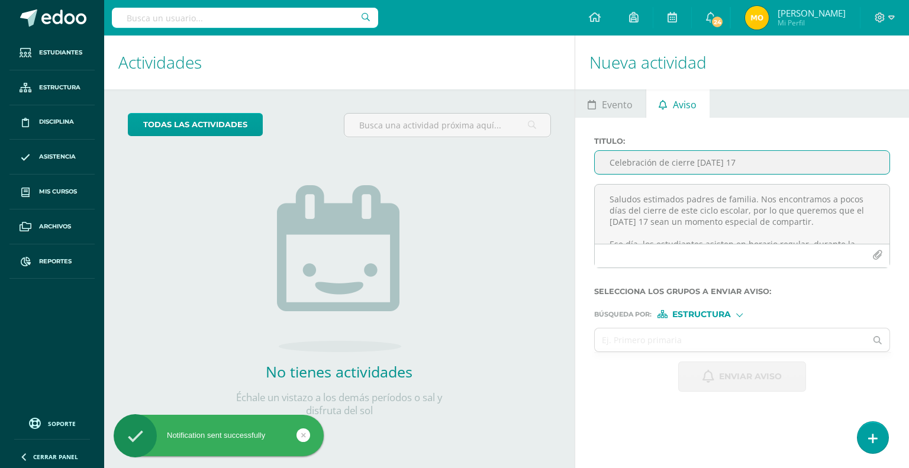
click at [646, 166] on input "Celebración de cierre [DATE] 17" at bounding box center [742, 162] width 295 height 23
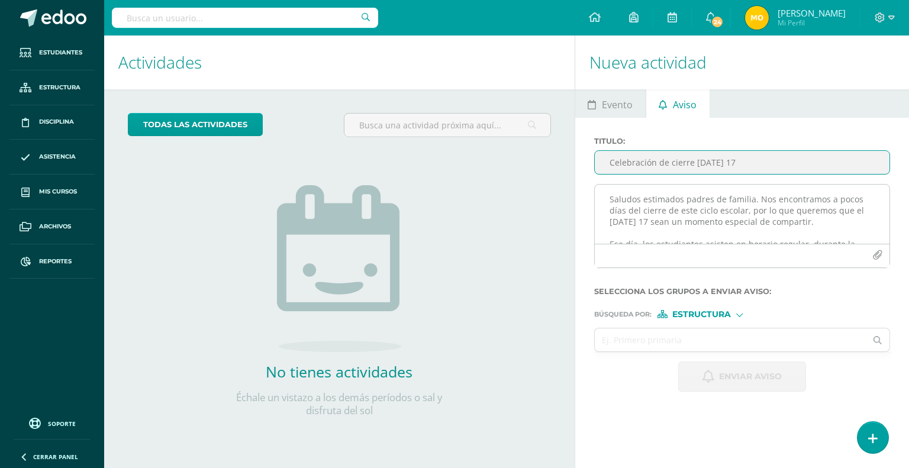
type input "Celebración de cierre [DATE] 17"
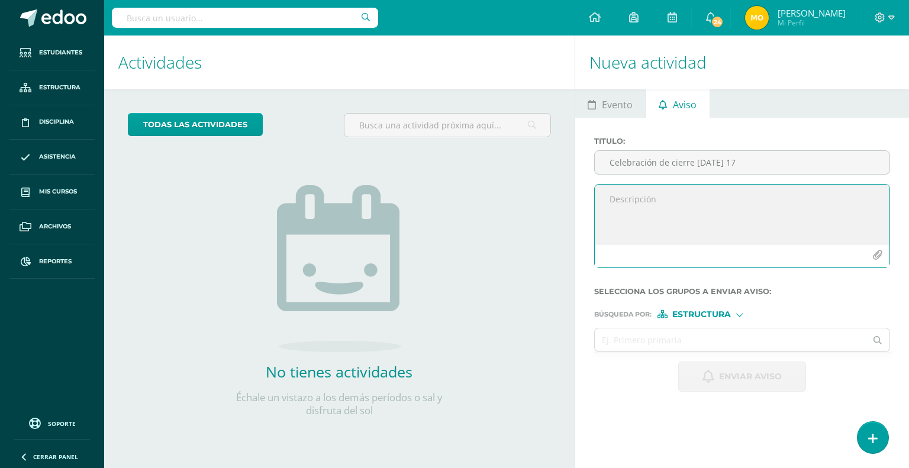
click at [644, 202] on textarea at bounding box center [742, 214] width 295 height 59
paste textarea "Saludos estimados padres de familia. Nos encontramos a pocos días del cierre de…"
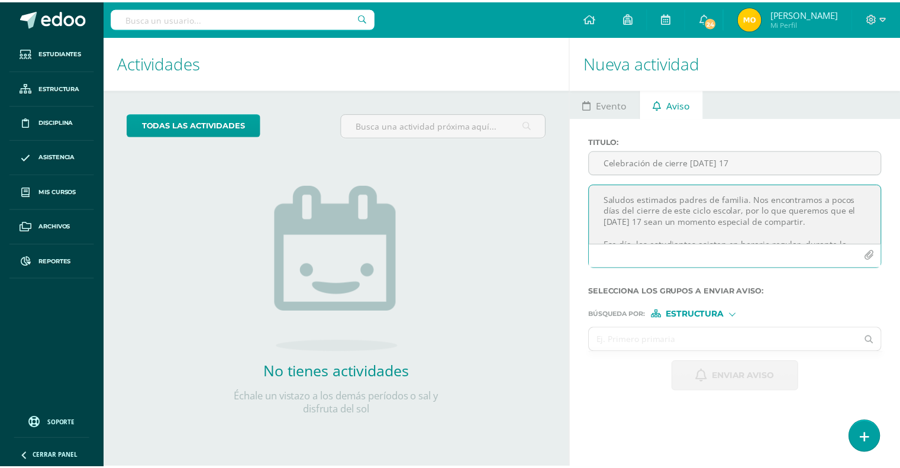
scroll to position [52, 0]
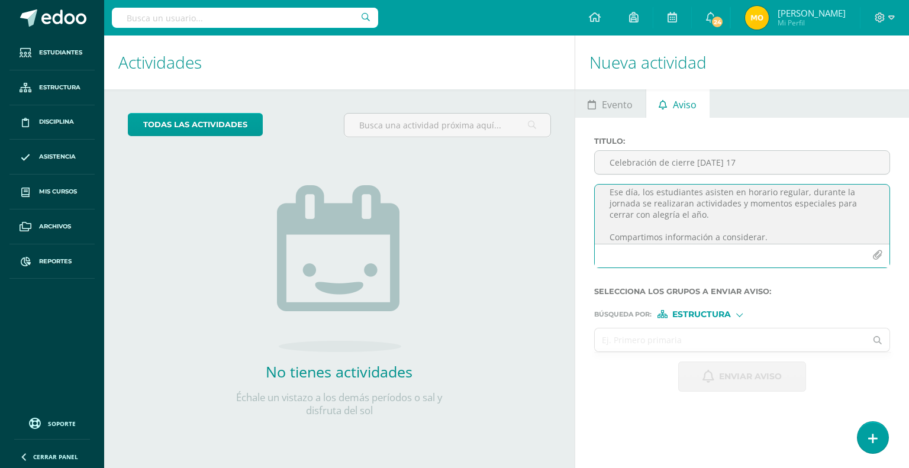
type textarea "Saludos estimados padres de familia. Nos encontramos a pocos días del cierre de…"
click at [699, 338] on input "text" at bounding box center [731, 340] width 272 height 23
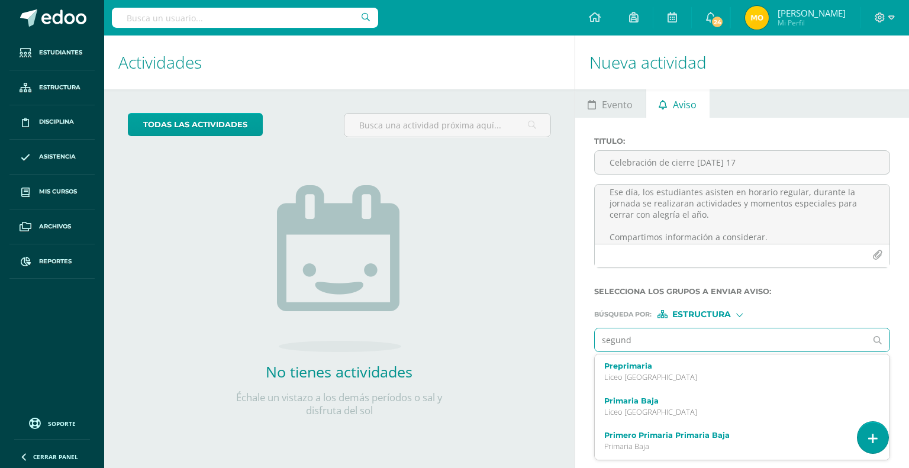
type input "segundo"
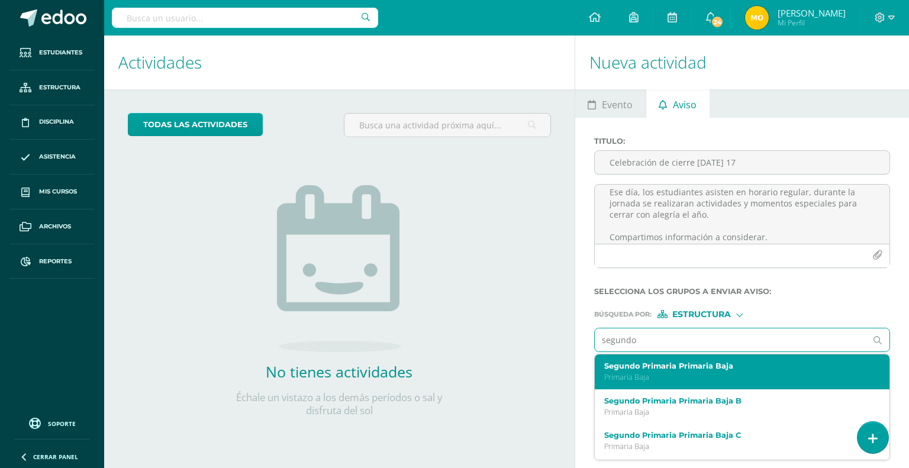
click at [675, 368] on label "Segundo Primaria Primaria Baja" at bounding box center [736, 366] width 265 height 9
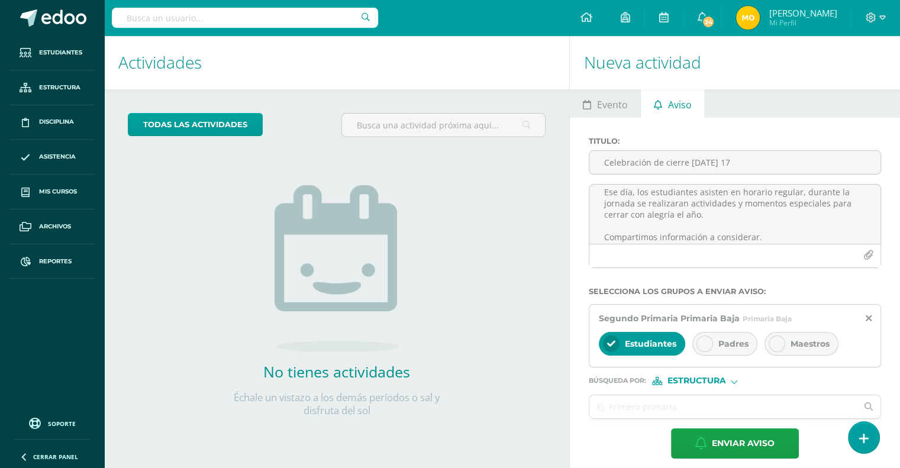
click at [723, 340] on span "Padres" at bounding box center [734, 344] width 30 height 11
click at [785, 337] on div "Maestros" at bounding box center [802, 344] width 74 height 24
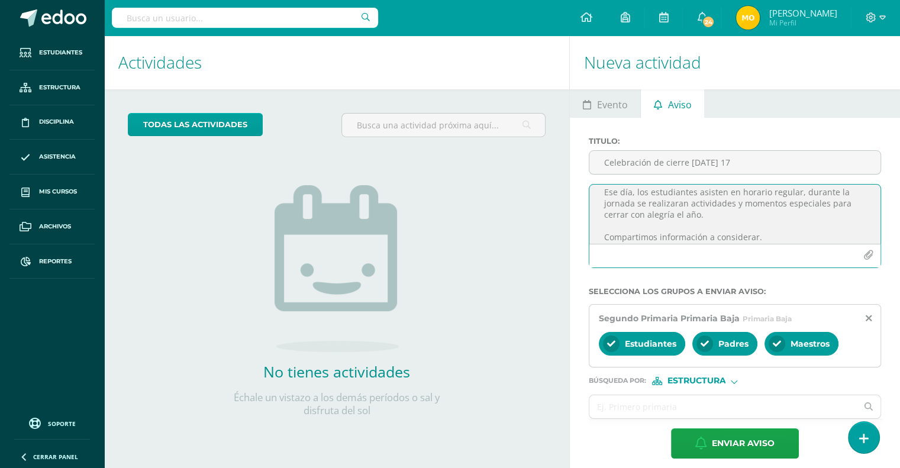
click at [867, 255] on icon "button" at bounding box center [869, 255] width 10 height 10
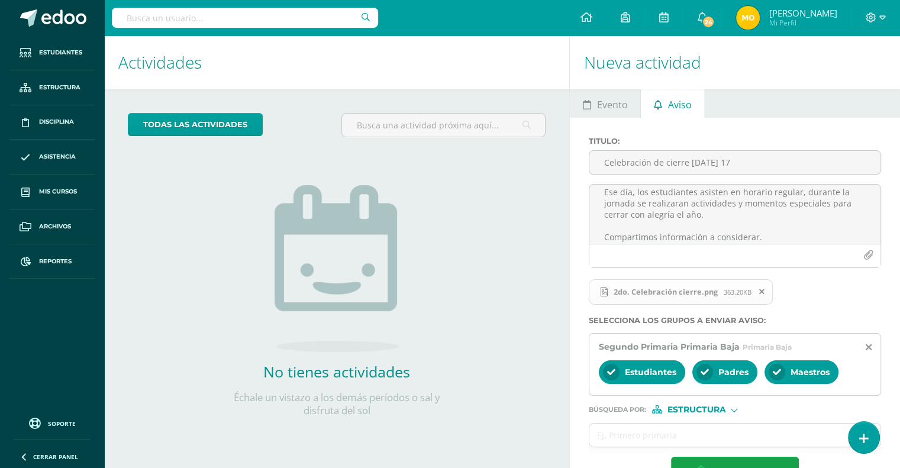
click at [514, 314] on div "todas las Actividades No tienes actividades Échale un vistazo a los demás perío…" at bounding box center [336, 272] width 465 height 366
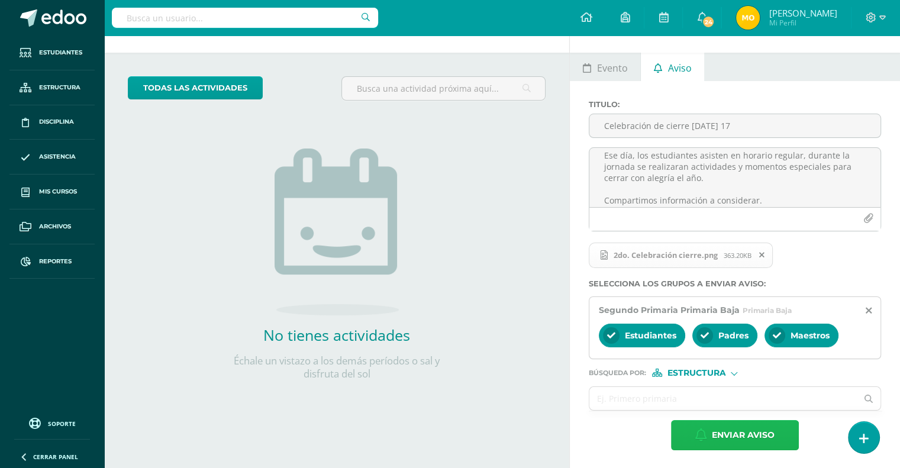
click at [761, 433] on span "Enviar aviso" at bounding box center [743, 435] width 63 height 29
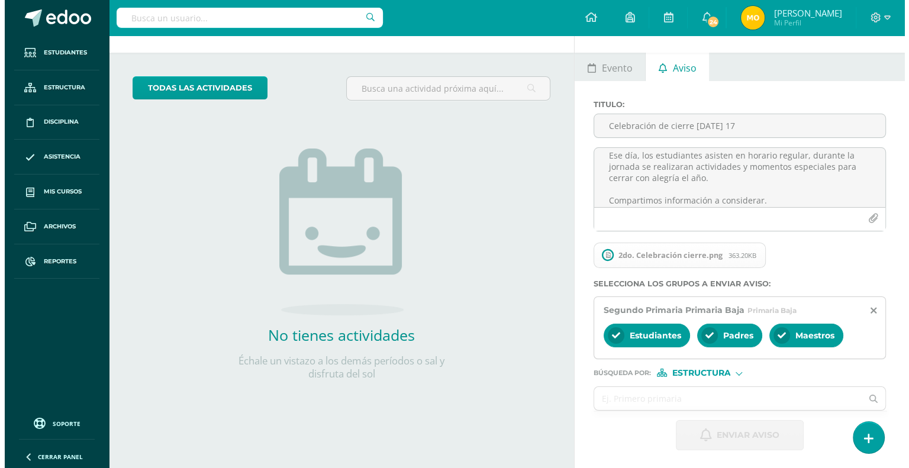
scroll to position [0, 0]
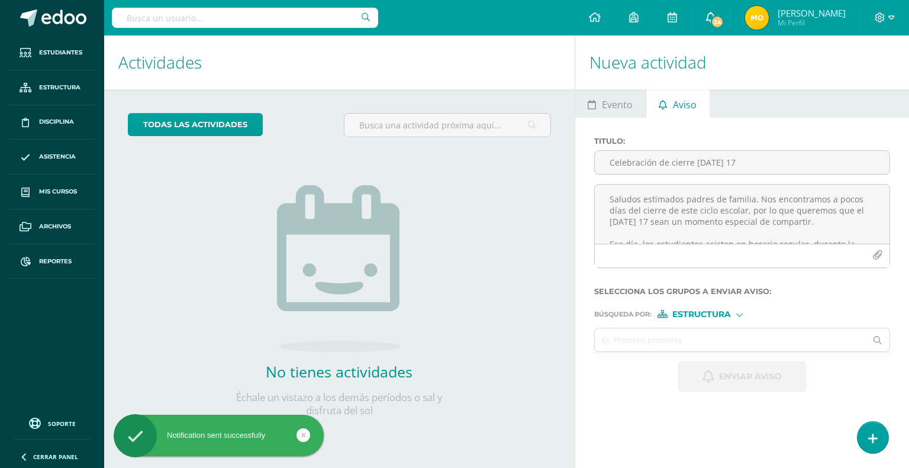
click at [724, 16] on span "24" at bounding box center [717, 21] width 13 height 13
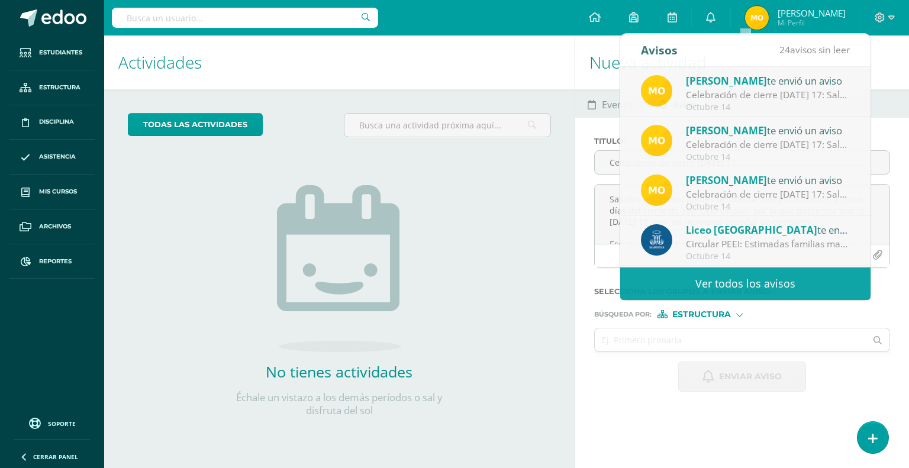
click at [510, 246] on div "todas las Actividades No tienes actividades Échale un vistazo a los demás perío…" at bounding box center [339, 272] width 471 height 366
